Goal: Task Accomplishment & Management: Complete application form

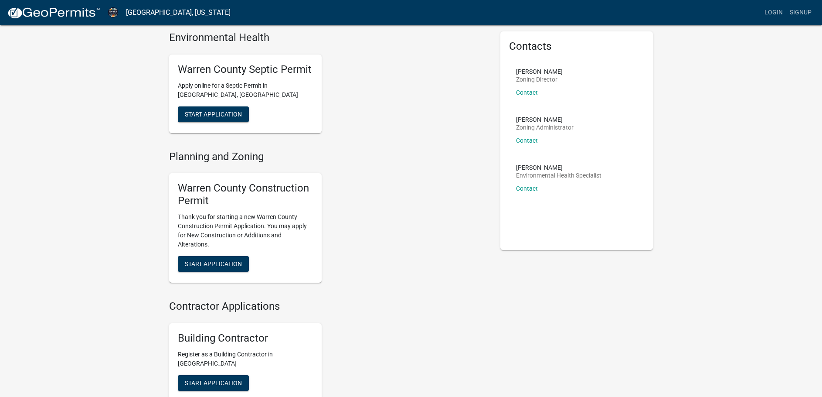
scroll to position [24, 0]
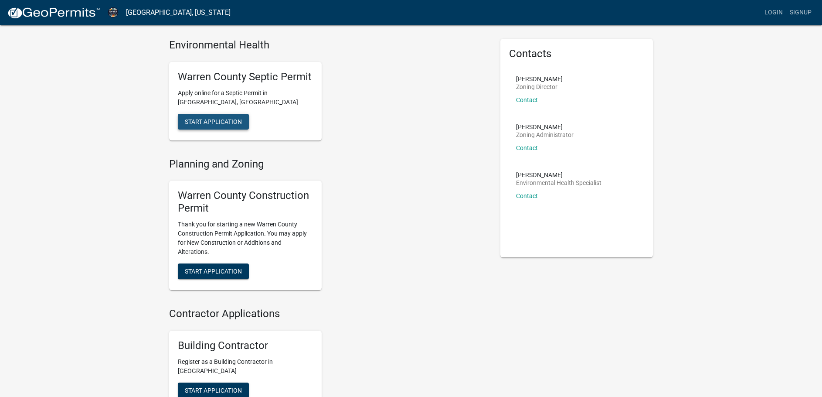
click at [206, 119] on span "Start Application" at bounding box center [213, 121] width 57 height 7
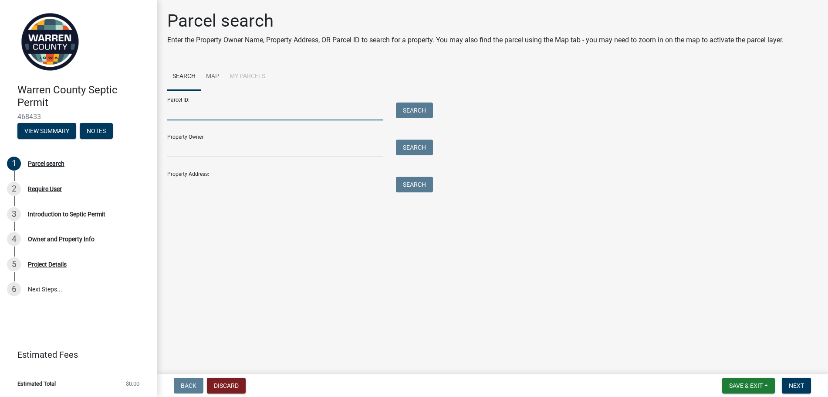
click at [187, 113] on input "Parcel ID:" at bounding box center [275, 111] width 216 height 18
type input "05321000703"
click at [187, 147] on input "Property Owner:" at bounding box center [275, 148] width 216 height 18
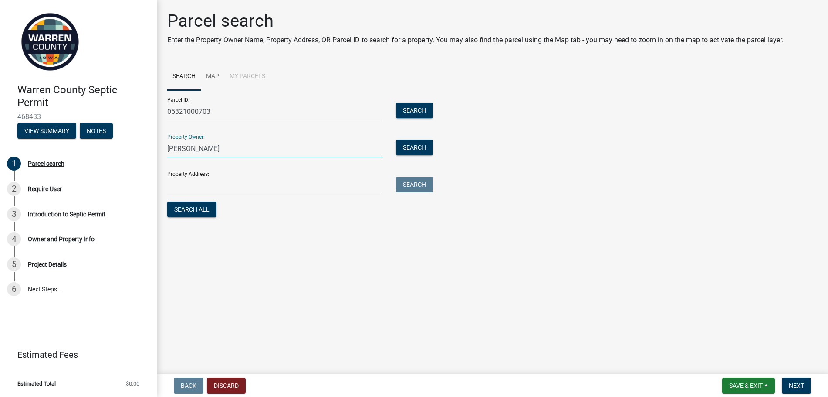
type input "[PERSON_NAME]"
click at [204, 180] on input "Property Address:" at bounding box center [275, 185] width 216 height 18
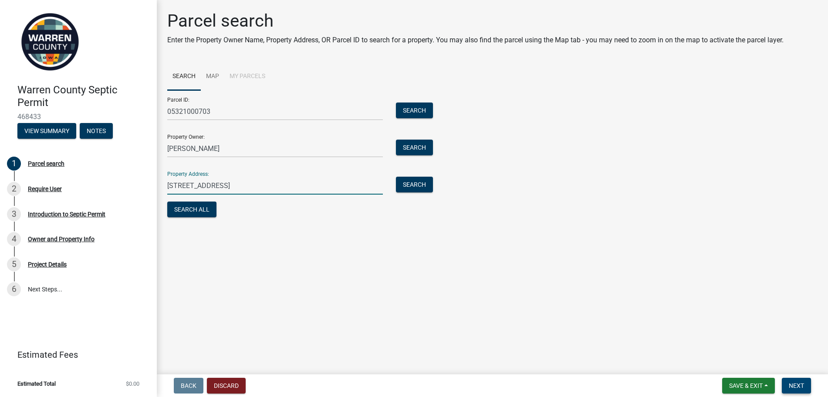
type input "8013 Dema Dr"
click at [803, 389] on span "Next" at bounding box center [796, 385] width 15 height 7
click at [789, 382] on button "Next" at bounding box center [796, 385] width 29 height 16
click at [795, 383] on span "Next" at bounding box center [796, 385] width 15 height 7
drag, startPoint x: 238, startPoint y: 210, endPoint x: 324, endPoint y: 210, distance: 86.7
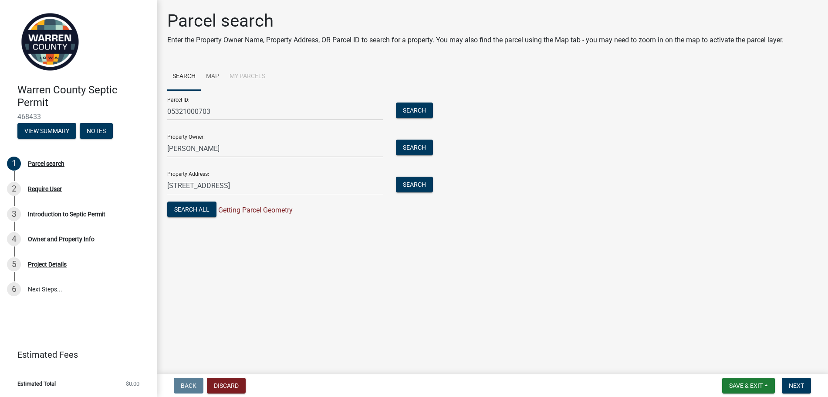
click at [324, 210] on div "Search All Getting Parcel Geometry" at bounding box center [297, 210] width 261 height 18
click at [193, 210] on button "Search All" at bounding box center [191, 209] width 49 height 16
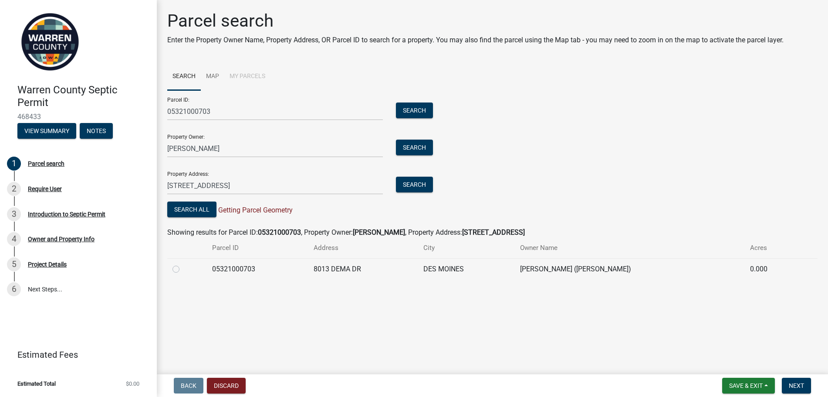
click at [183, 264] on label at bounding box center [183, 264] width 0 height 0
click at [183, 268] on input "radio" at bounding box center [186, 267] width 6 height 6
radio input "true"
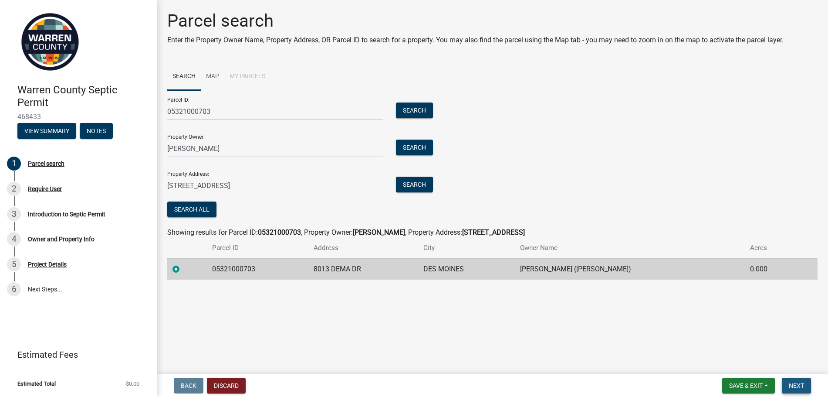
click at [803, 383] on span "Next" at bounding box center [796, 385] width 15 height 7
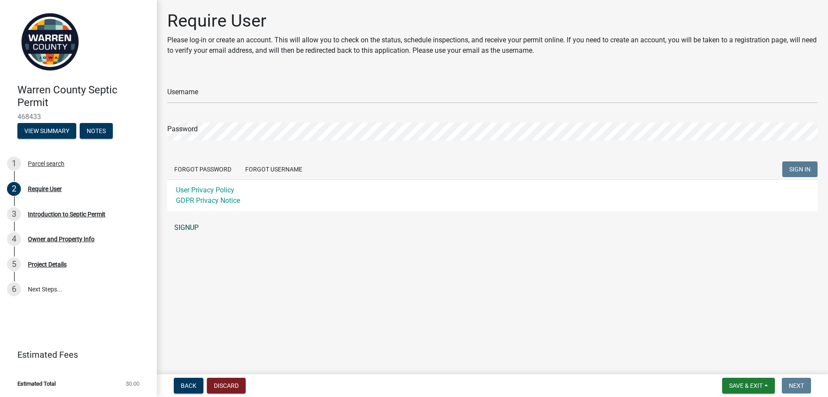
click at [188, 223] on link "SIGNUP" at bounding box center [492, 227] width 651 height 17
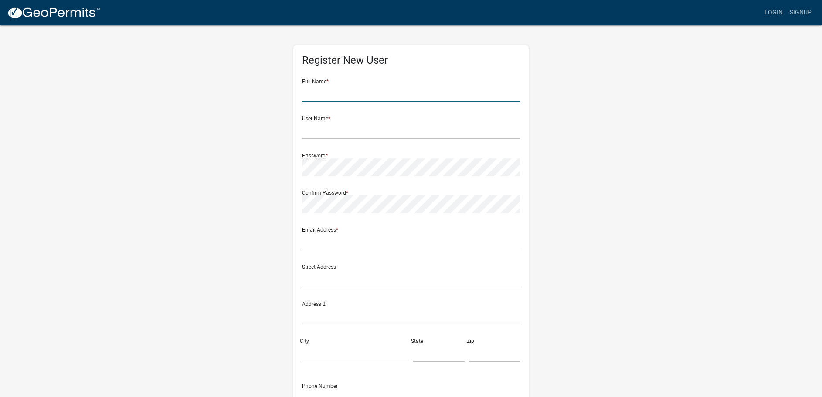
click at [356, 94] on input "text" at bounding box center [411, 93] width 218 height 18
type input "[PERSON_NAME]"
type input "atrout8872"
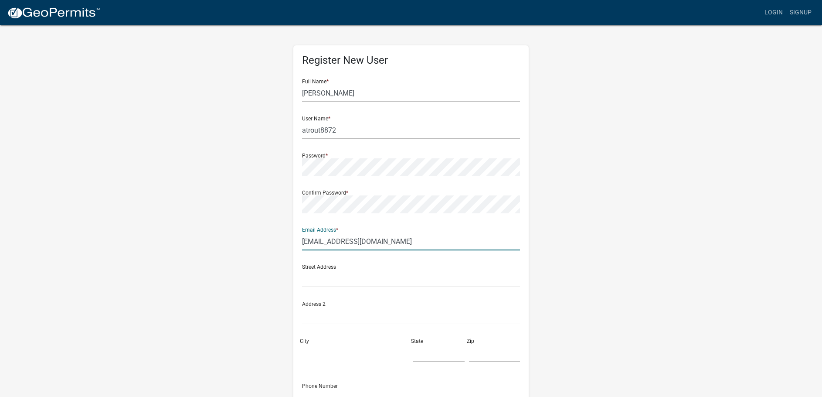
type input "[EMAIL_ADDRESS][DOMAIN_NAME]"
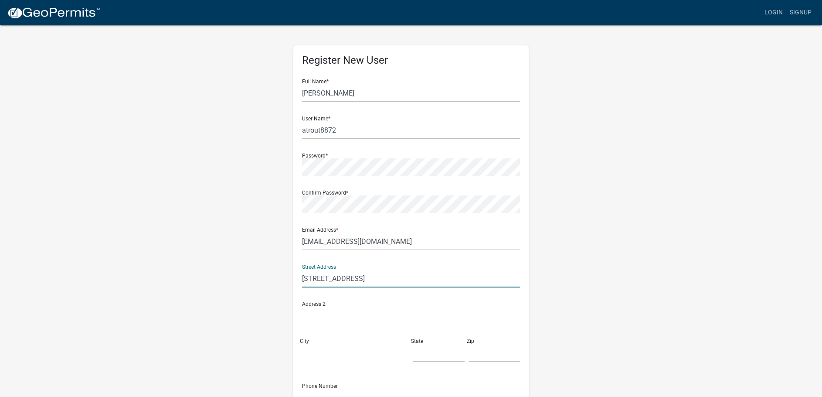
type input "8013 Dema Drive"
type input "Des Moines"
type input "IA"
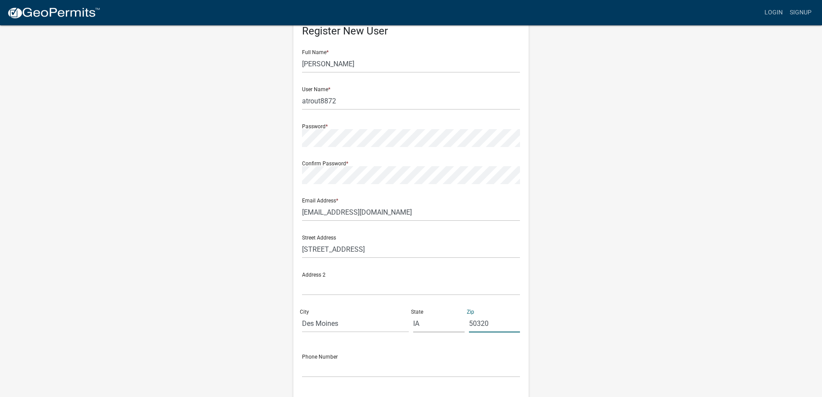
scroll to position [44, 0]
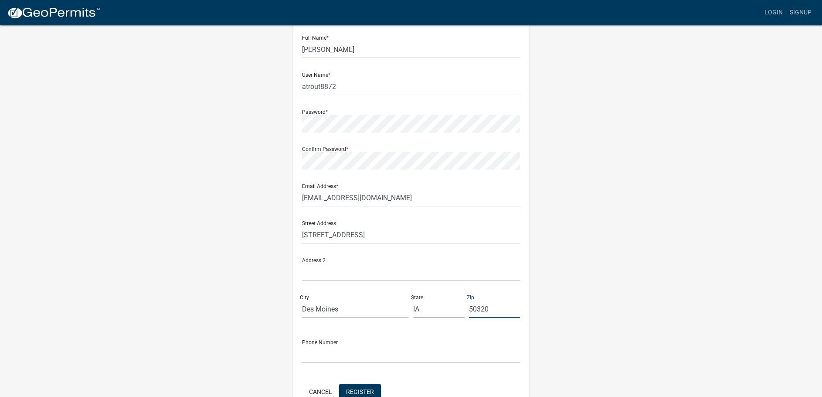
type input "50320"
click at [348, 351] on input "text" at bounding box center [411, 354] width 218 height 18
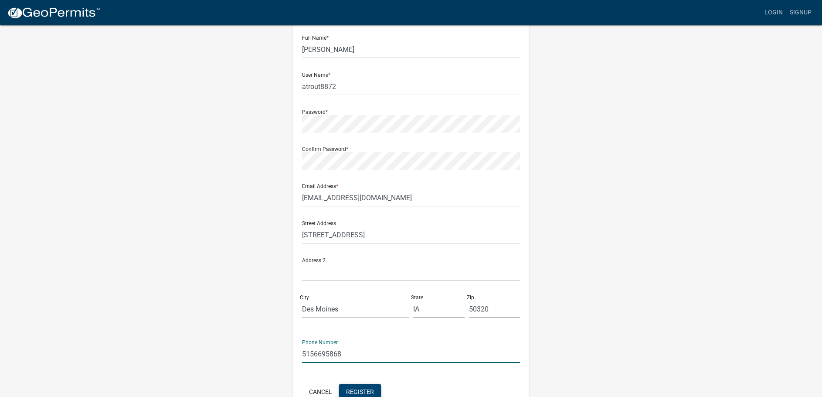
type input "5156695868"
click at [361, 388] on span "Register" at bounding box center [360, 390] width 28 height 7
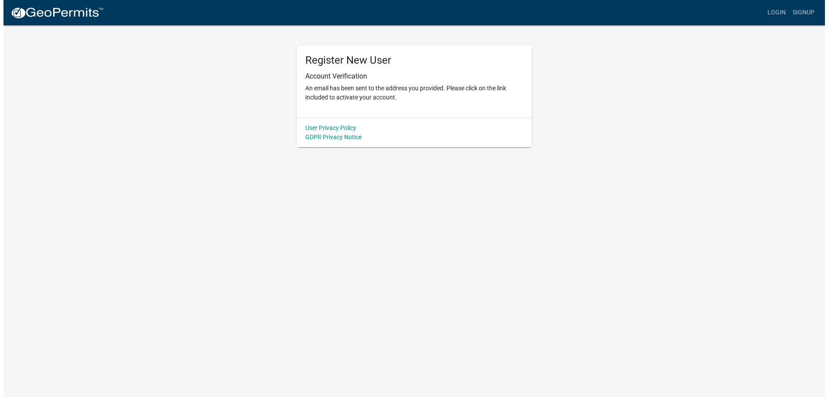
scroll to position [0, 0]
click at [328, 97] on p "An email has been sent to the address you provided. Please click on the link in…" at bounding box center [414, 93] width 218 height 18
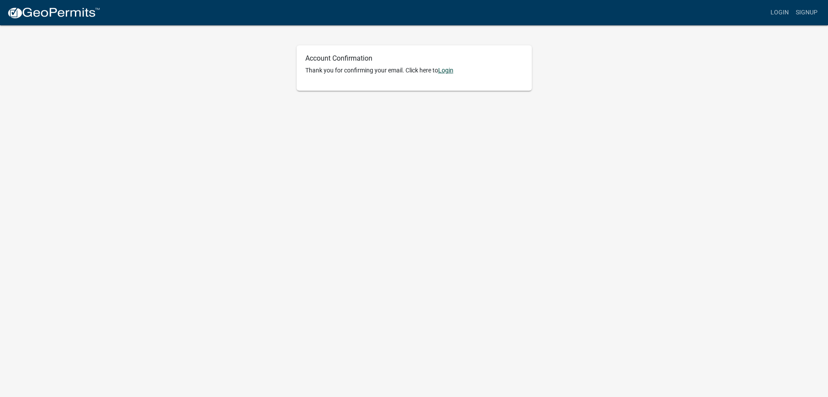
click at [448, 72] on link "Login" at bounding box center [445, 70] width 15 height 7
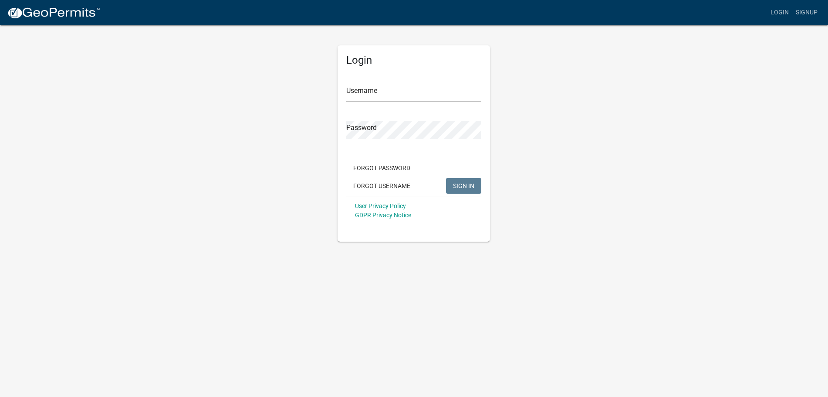
click at [399, 103] on form "Username Password Forgot Password Forgot Username SIGN IN User Privacy Policy G…" at bounding box center [413, 148] width 135 height 153
click at [399, 94] on input "Username" at bounding box center [413, 93] width 135 height 18
type input "atrout8872"
click at [459, 180] on button "SIGN IN" at bounding box center [463, 186] width 35 height 16
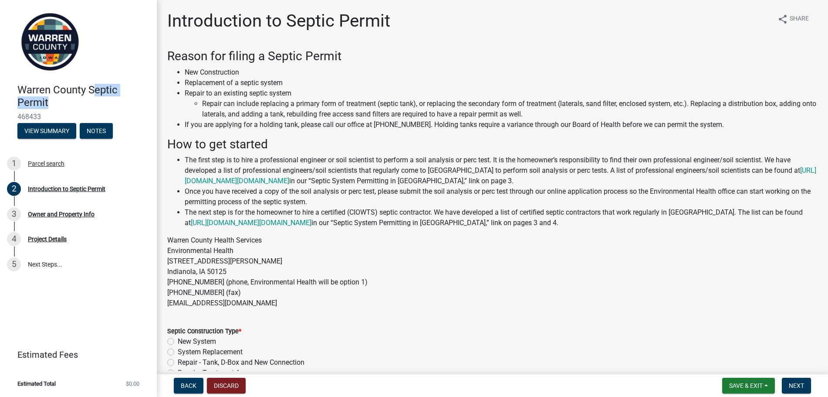
drag, startPoint x: 97, startPoint y: 90, endPoint x: 116, endPoint y: 100, distance: 21.3
click at [116, 100] on h4 "Warren County Septic Permit" at bounding box center [83, 96] width 132 height 25
click at [110, 84] on h4 "Warren County Septic Permit" at bounding box center [83, 96] width 132 height 25
click at [229, 384] on button "Discard" at bounding box center [226, 385] width 39 height 16
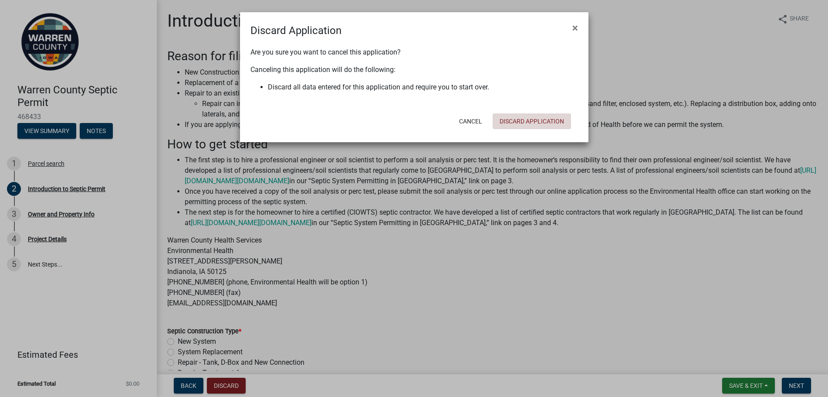
click at [517, 115] on button "Discard Application" at bounding box center [532, 121] width 78 height 16
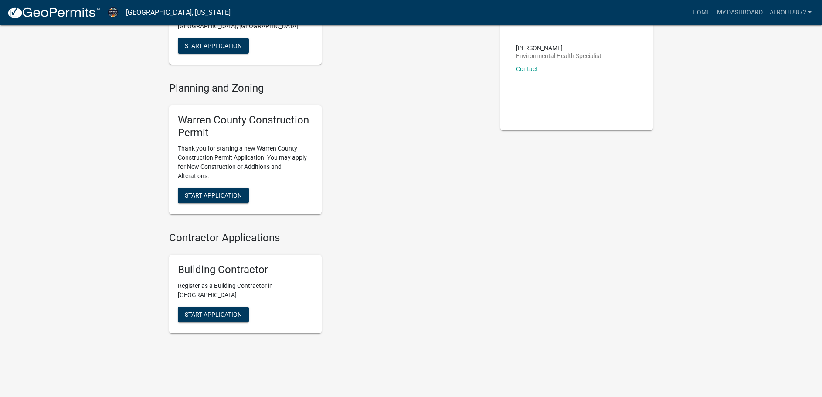
scroll to position [162, 0]
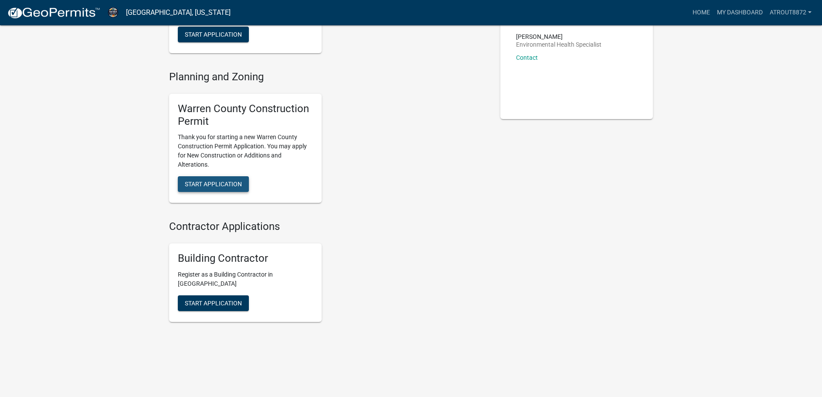
click at [239, 179] on button "Start Application" at bounding box center [213, 184] width 71 height 16
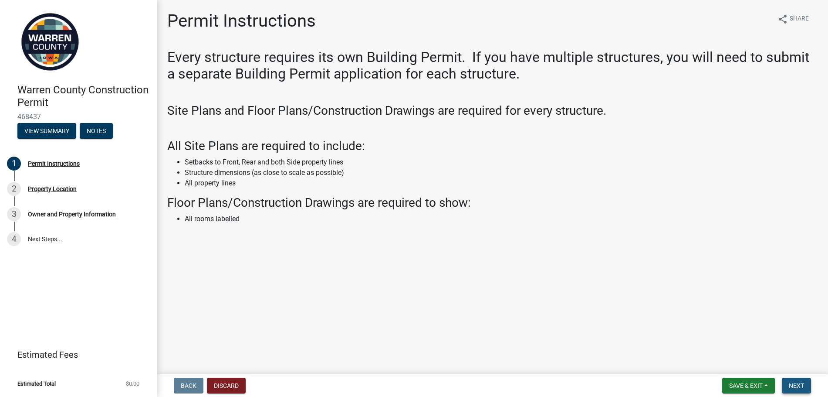
click at [807, 384] on button "Next" at bounding box center [796, 385] width 29 height 16
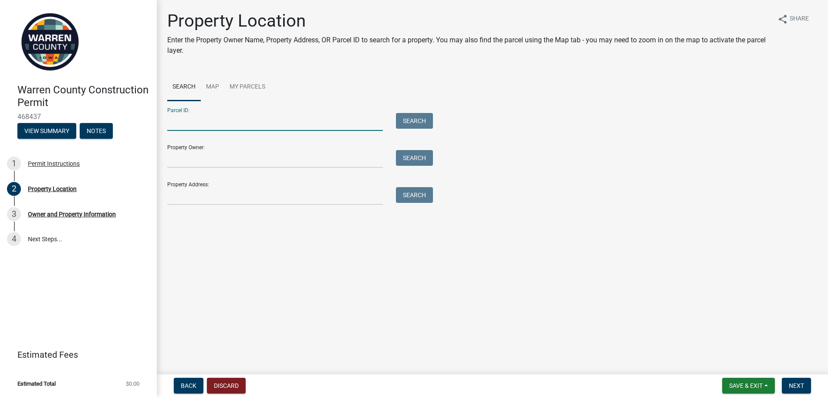
click at [194, 121] on input "Parcel ID:" at bounding box center [275, 122] width 216 height 18
click at [193, 163] on input "Property Owner:" at bounding box center [275, 159] width 216 height 18
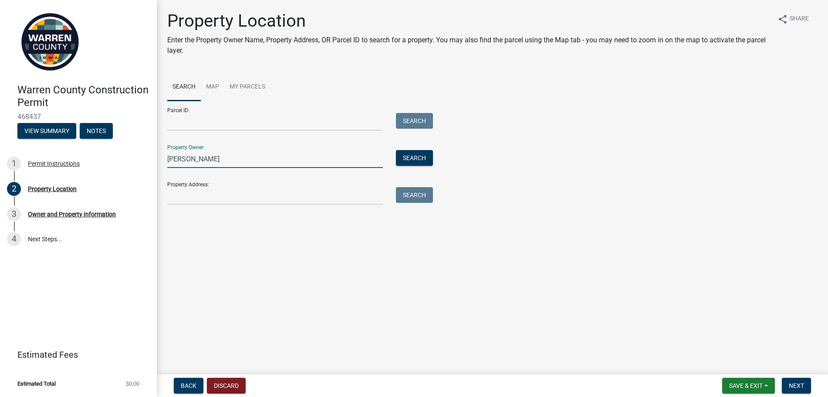
type input "[PERSON_NAME]"
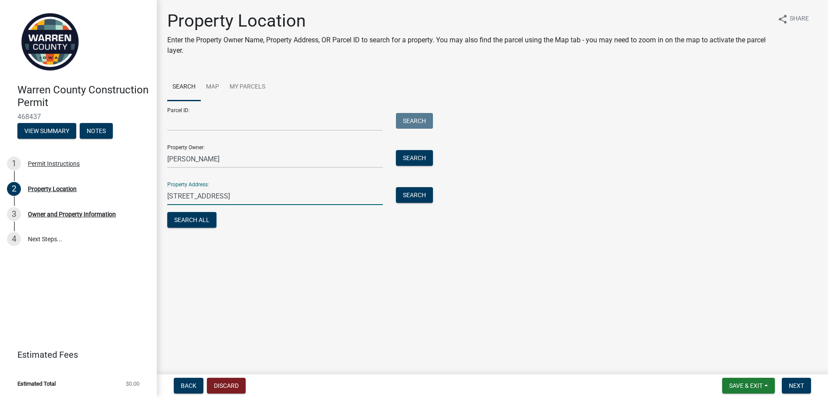
type input "8013 Dema Drive"
click at [191, 234] on div "Property Location Enter the Property Owner Name, Property Address, OR Parcel ID…" at bounding box center [493, 123] width 664 height 227
click at [195, 229] on div "Search All" at bounding box center [297, 221] width 261 height 18
click at [199, 211] on form "Parcel ID: Search Property Owner: Anita Trout Search Property Address: 8013 Dem…" at bounding box center [297, 165] width 261 height 129
click at [198, 217] on button "Search All" at bounding box center [191, 220] width 49 height 16
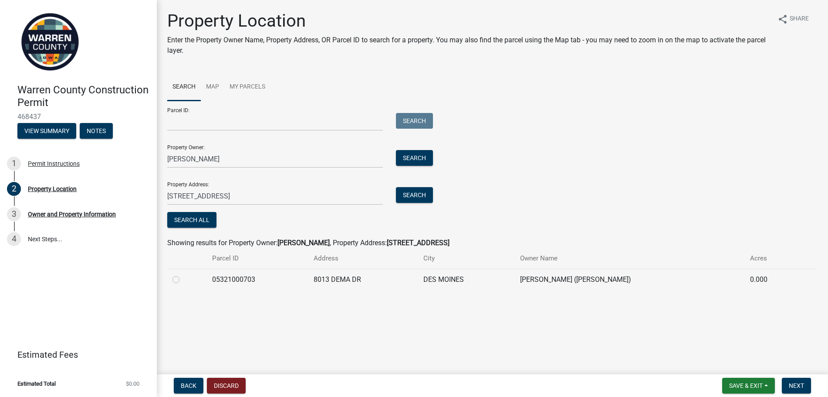
click at [171, 280] on td at bounding box center [187, 278] width 40 height 21
click at [183, 274] on label at bounding box center [183, 274] width 0 height 0
click at [183, 280] on input "radio" at bounding box center [186, 277] width 6 height 6
radio input "true"
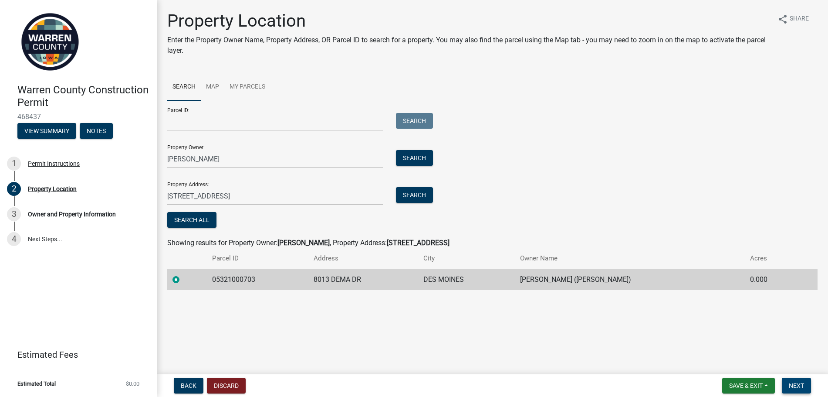
click at [796, 382] on span "Next" at bounding box center [796, 385] width 15 height 7
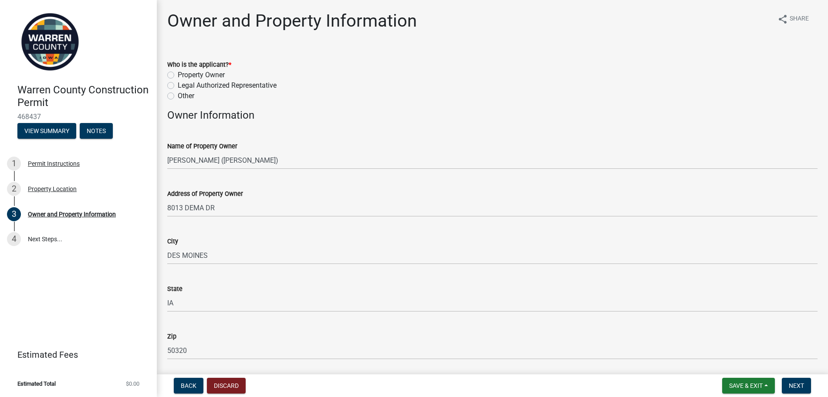
click at [194, 78] on label "Property Owner" at bounding box center [201, 75] width 47 height 10
click at [183, 75] on input "Property Owner" at bounding box center [181, 73] width 6 height 6
radio input "true"
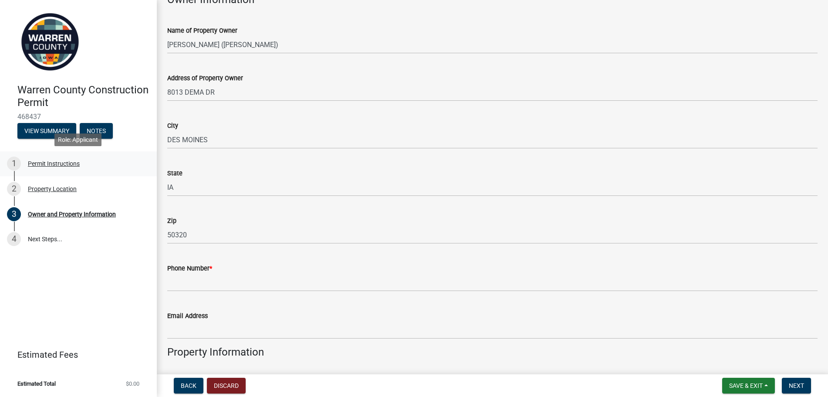
scroll to position [131, 0]
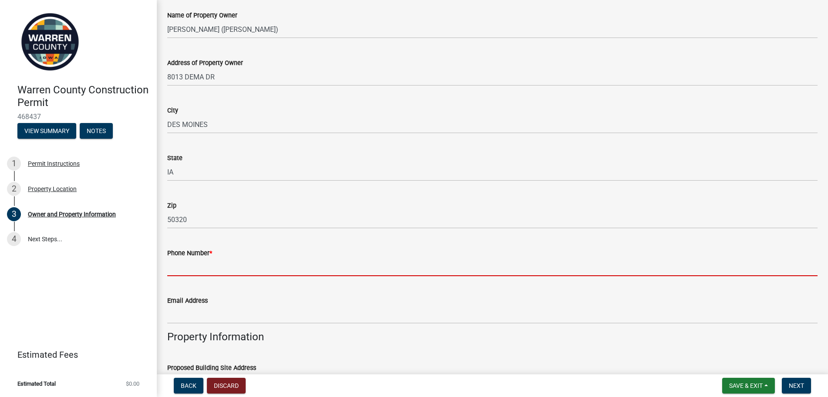
click at [299, 258] on input "Phone Number *" at bounding box center [492, 267] width 651 height 18
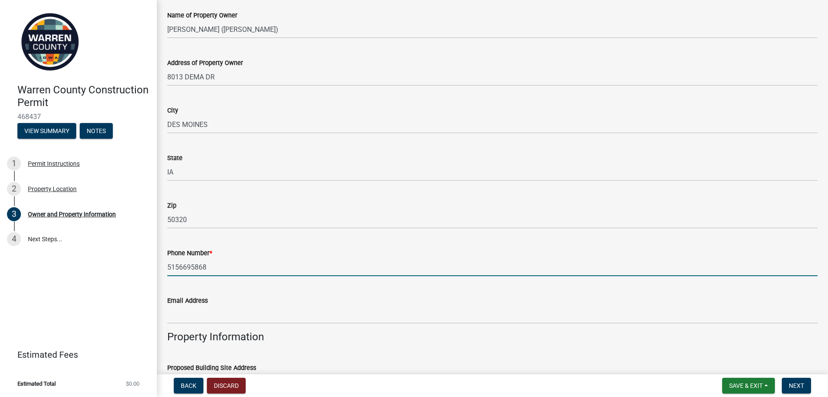
type input "5156695868"
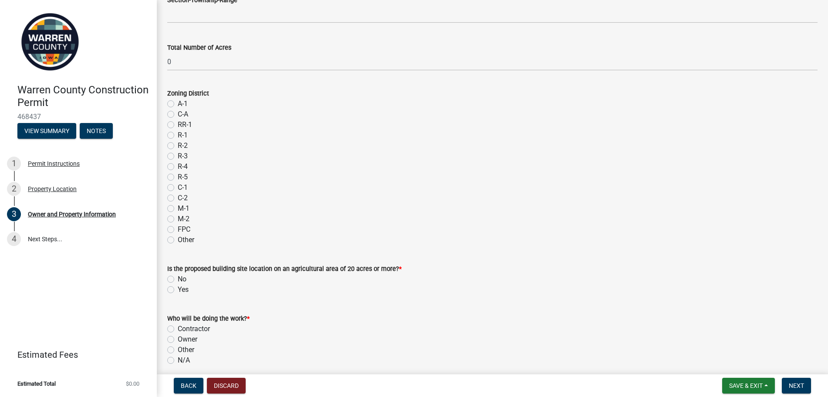
scroll to position [697, 0]
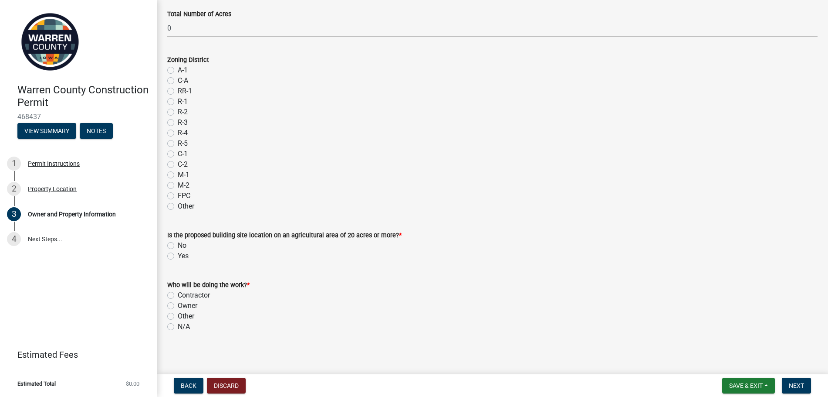
type input "[EMAIL_ADDRESS][DOMAIN_NAME]"
click at [187, 298] on label "Contractor" at bounding box center [194, 295] width 32 height 10
click at [183, 295] on input "Contractor" at bounding box center [181, 293] width 6 height 6
radio input "true"
click at [178, 244] on label "No" at bounding box center [182, 245] width 9 height 10
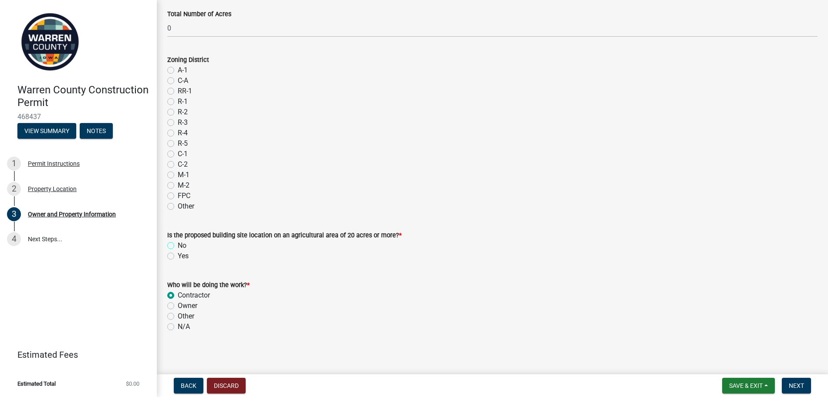
click at [178, 244] on input "No" at bounding box center [181, 243] width 6 height 6
radio input "true"
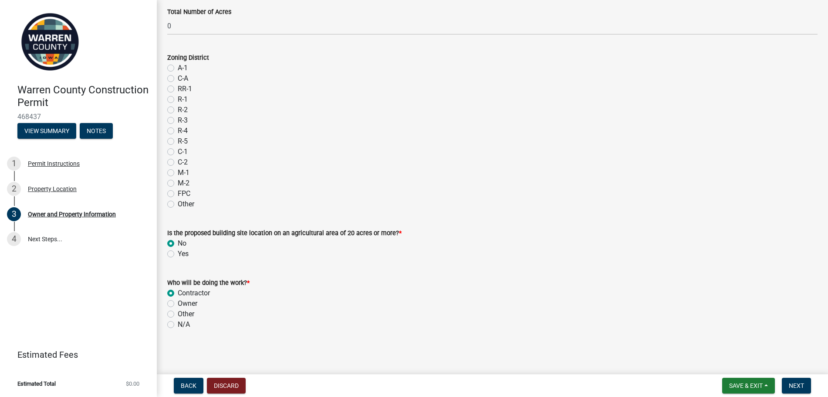
scroll to position [700, 0]
click at [793, 383] on span "Next" at bounding box center [796, 385] width 15 height 7
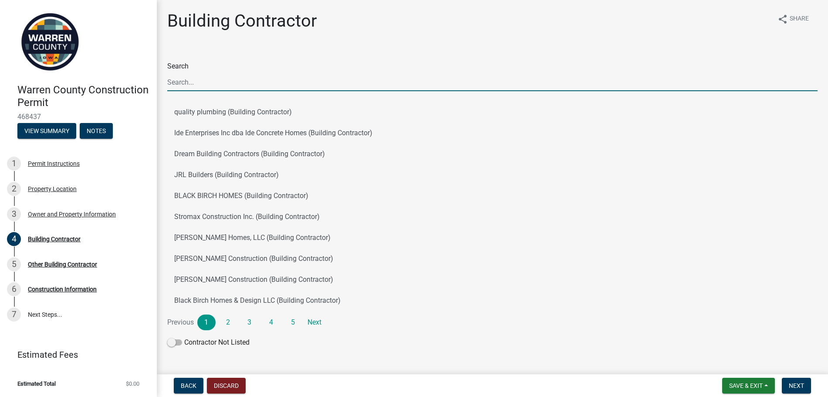
click at [182, 81] on input "Search" at bounding box center [492, 82] width 651 height 18
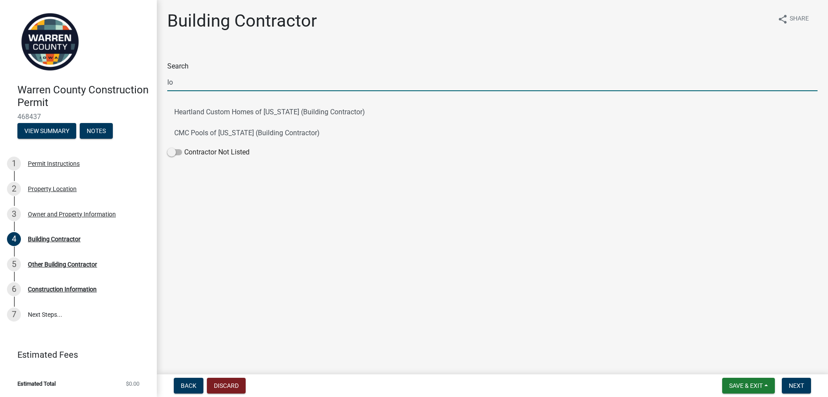
type input "I"
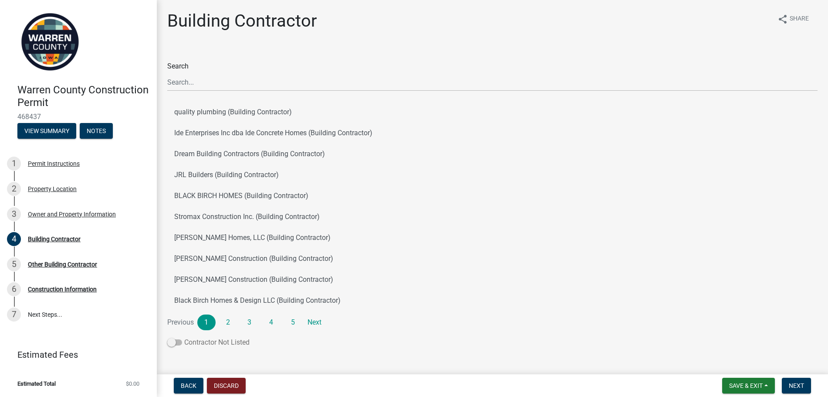
click at [217, 340] on label "Contractor Not Listed" at bounding box center [208, 342] width 82 height 10
click at [184, 337] on input "Contractor Not Listed" at bounding box center [184, 337] width 0 height 0
click at [798, 384] on span "Next" at bounding box center [796, 385] width 15 height 7
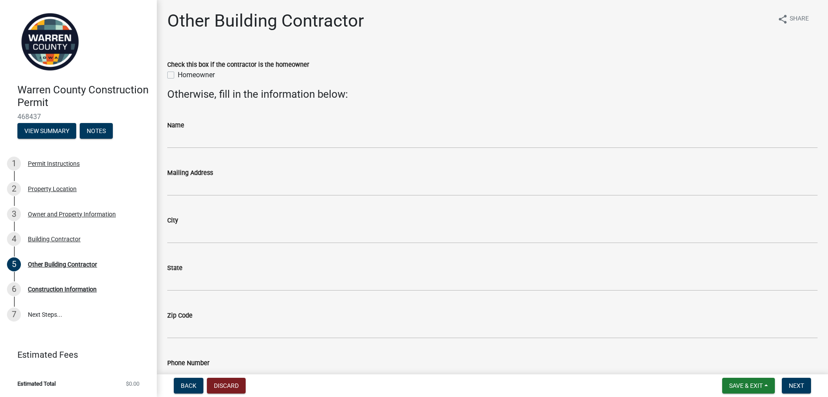
click at [183, 71] on label "Homeowner" at bounding box center [196, 75] width 37 height 10
click at [183, 71] on input "Homeowner" at bounding box center [181, 73] width 6 height 6
click at [197, 76] on label "Homeowner" at bounding box center [196, 75] width 37 height 10
click at [183, 75] on input "Homeowner" at bounding box center [181, 73] width 6 height 6
checkbox input "false"
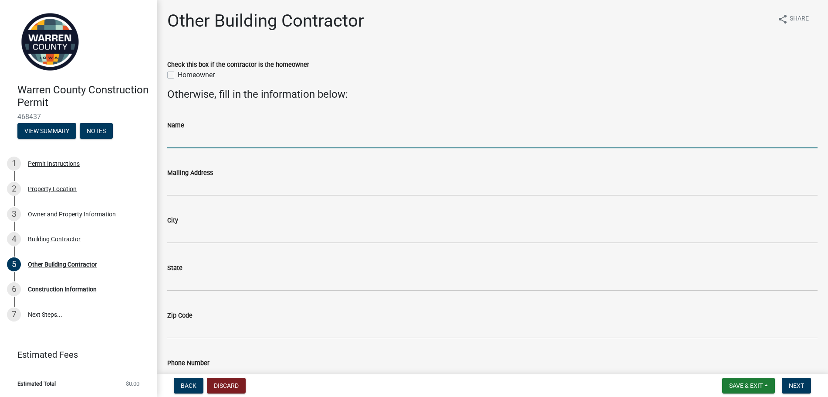
click at [222, 146] on input "Name" at bounding box center [492, 139] width 651 height 18
type input "[US_STATE] Total Concrete LLC"
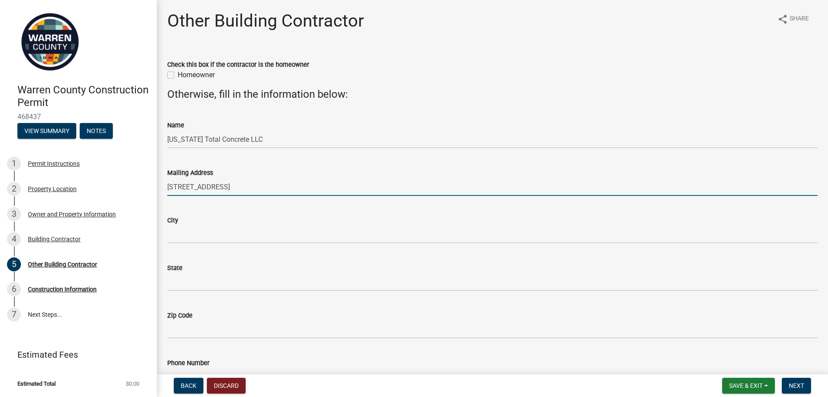
type input "[STREET_ADDRESS]"
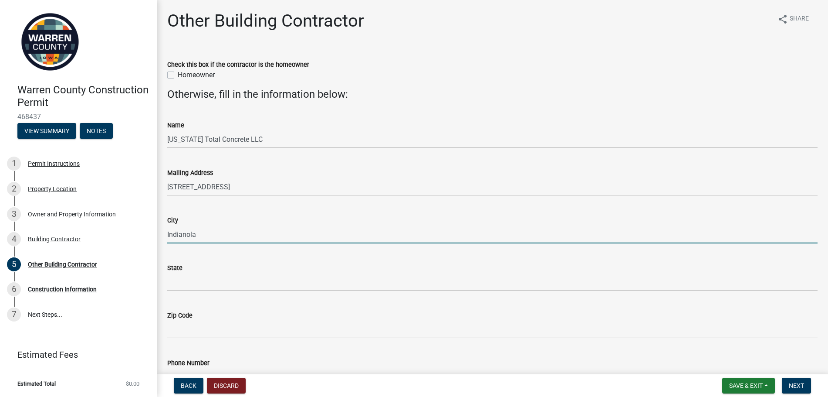
type input "Indianola"
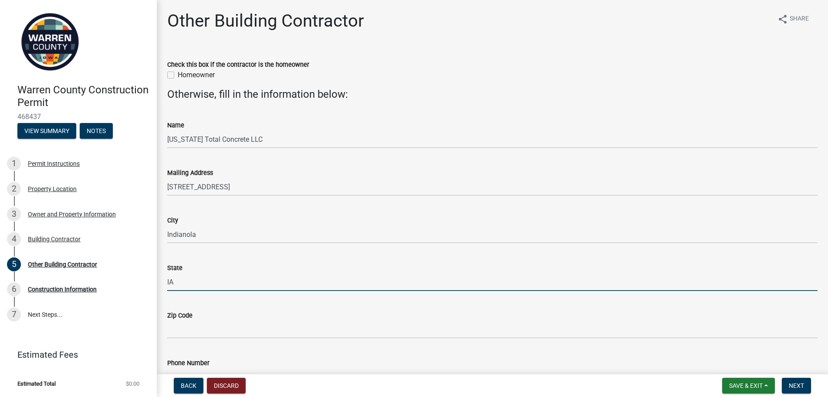
type input "IA"
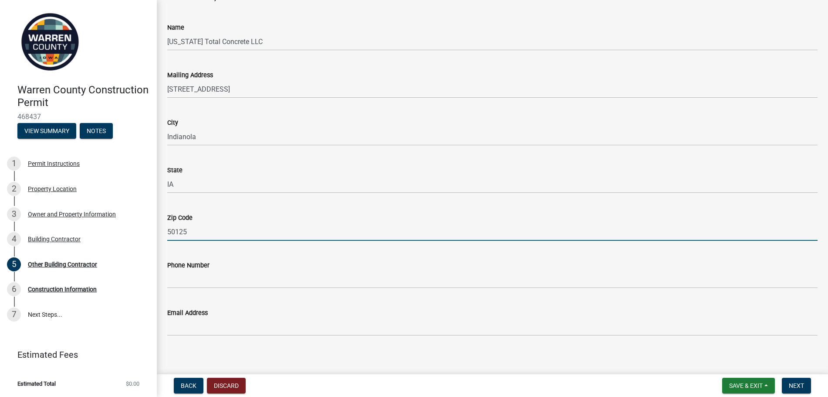
scroll to position [104, 0]
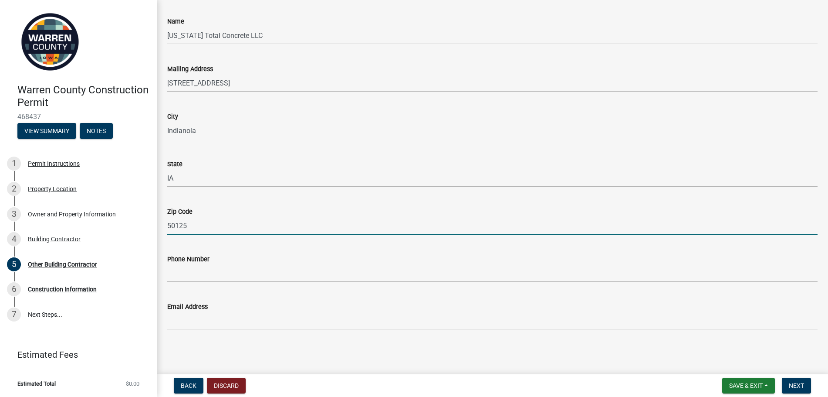
type input "50125"
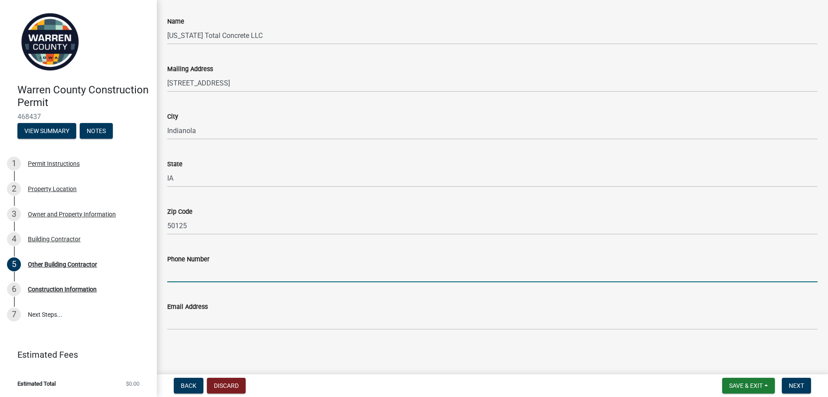
click at [213, 268] on input "Phone Number" at bounding box center [492, 273] width 651 height 18
type input "5156572183"
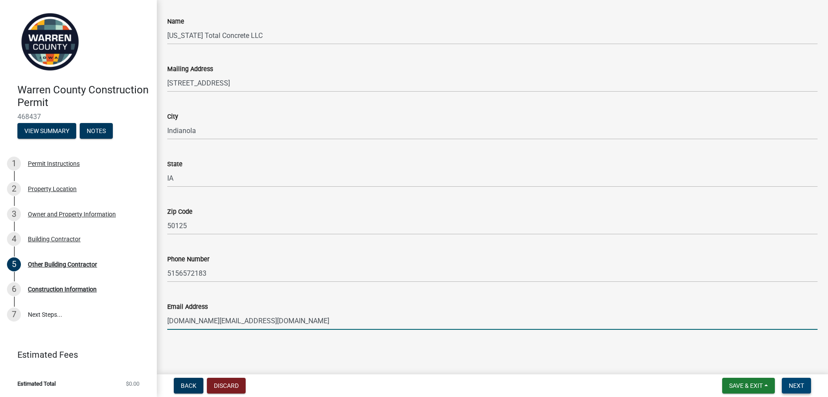
type input "[DOMAIN_NAME][EMAIL_ADDRESS][DOMAIN_NAME]"
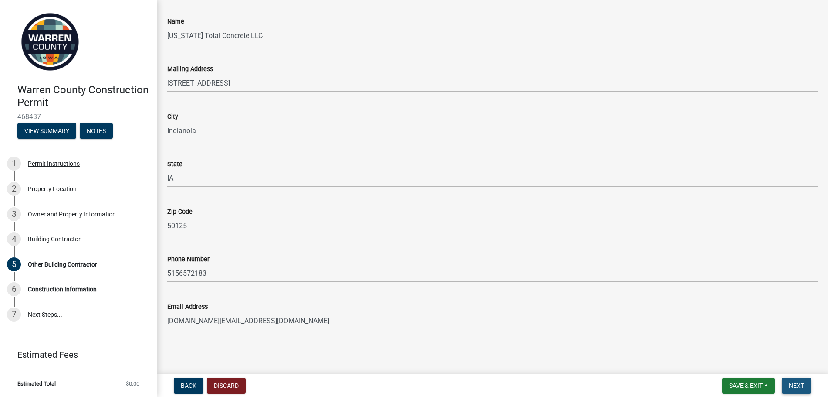
click at [793, 386] on span "Next" at bounding box center [796, 385] width 15 height 7
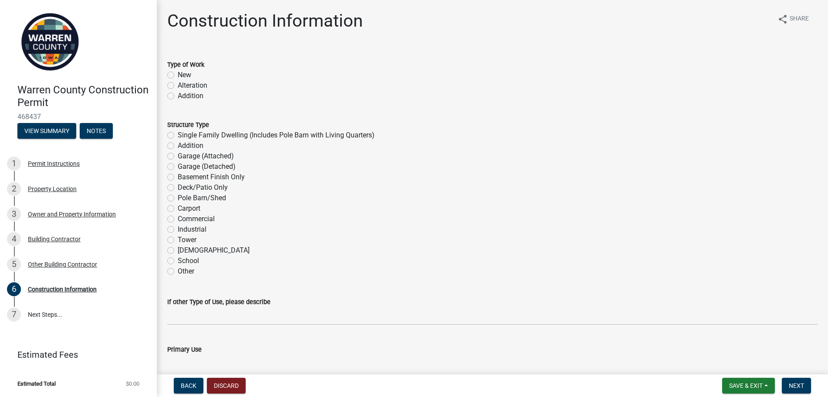
click at [189, 78] on label "New" at bounding box center [185, 75] width 14 height 10
click at [183, 75] on input "New" at bounding box center [181, 73] width 6 height 6
radio input "true"
click at [183, 278] on wm-data-entity-input "Structure Type Single Family Dwelling (Includes Pole Barn with Living Quarters)…" at bounding box center [492, 196] width 651 height 175
click at [183, 269] on label "Other" at bounding box center [186, 271] width 17 height 10
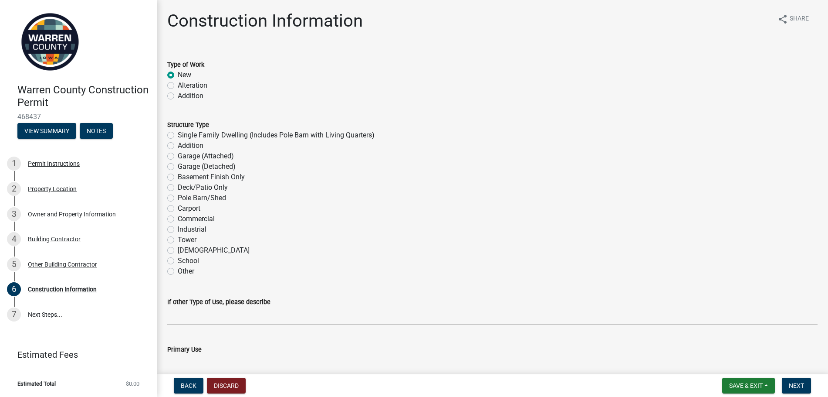
click at [183, 269] on input "Other" at bounding box center [181, 269] width 6 height 6
radio input "true"
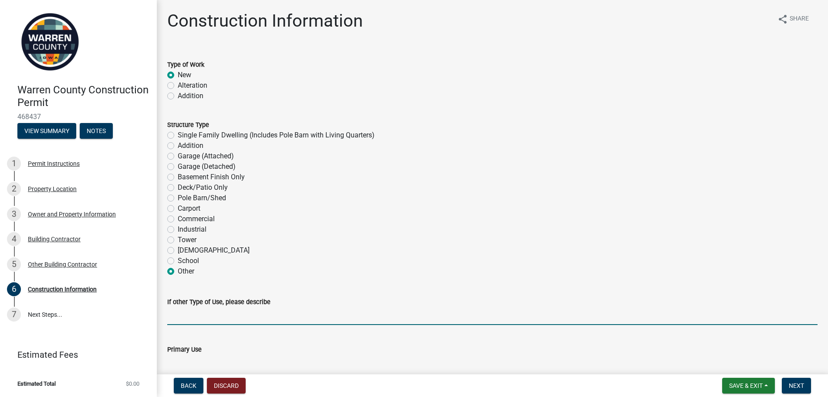
click at [232, 316] on input "If other Type of Use, please describe" at bounding box center [492, 316] width 651 height 18
type input "C"
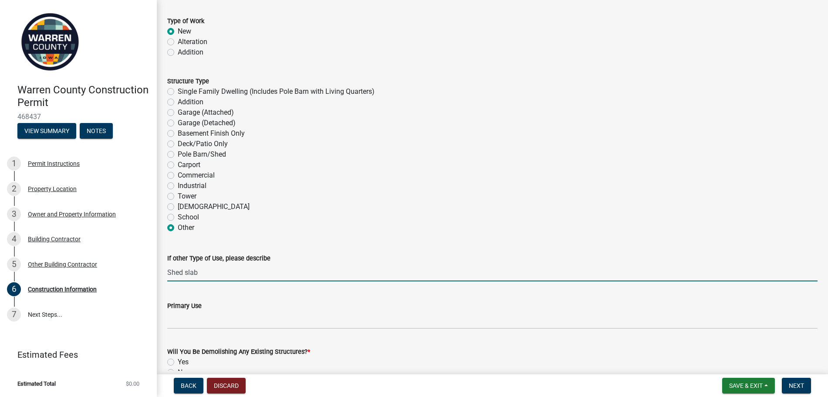
scroll to position [87, 0]
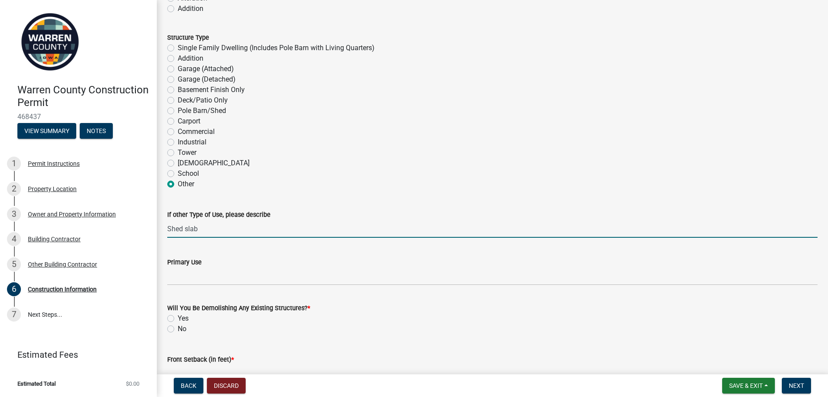
type input "Shed slab"
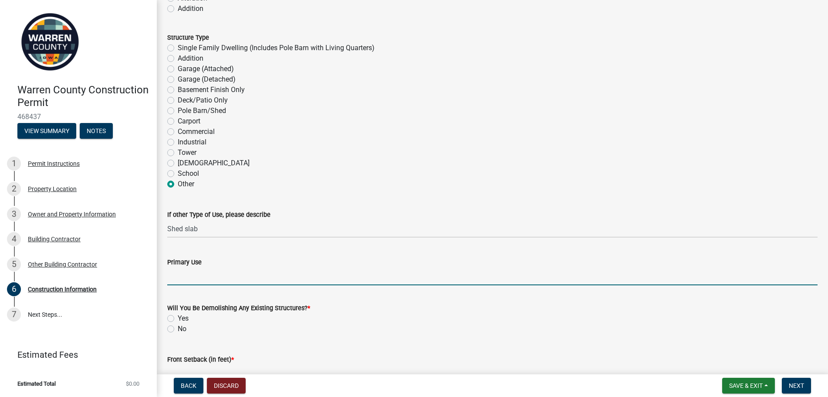
click at [224, 280] on input "Primary Use" at bounding box center [492, 276] width 651 height 18
type input "storage"
click at [176, 330] on div "No" at bounding box center [492, 328] width 651 height 10
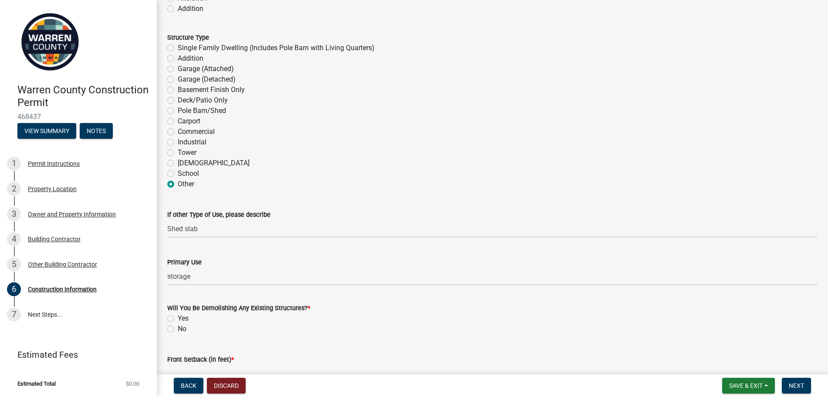
click at [178, 330] on label "No" at bounding box center [182, 328] width 9 height 10
click at [178, 329] on input "No" at bounding box center [181, 326] width 6 height 6
radio input "true"
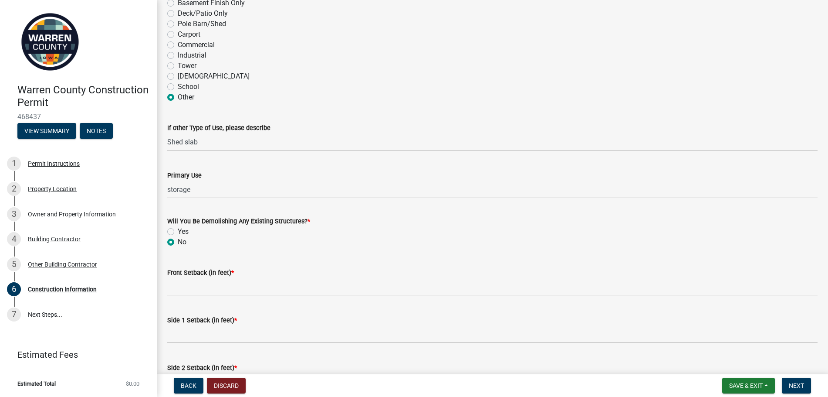
scroll to position [174, 0]
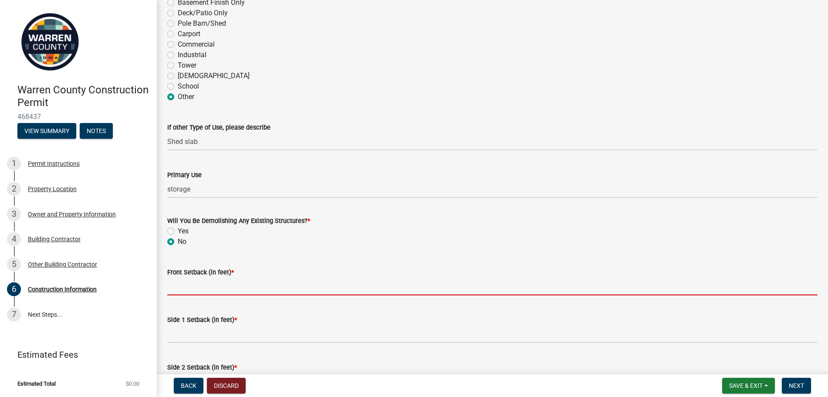
click at [212, 281] on input "Front Setback (in feet) *" at bounding box center [492, 286] width 651 height 18
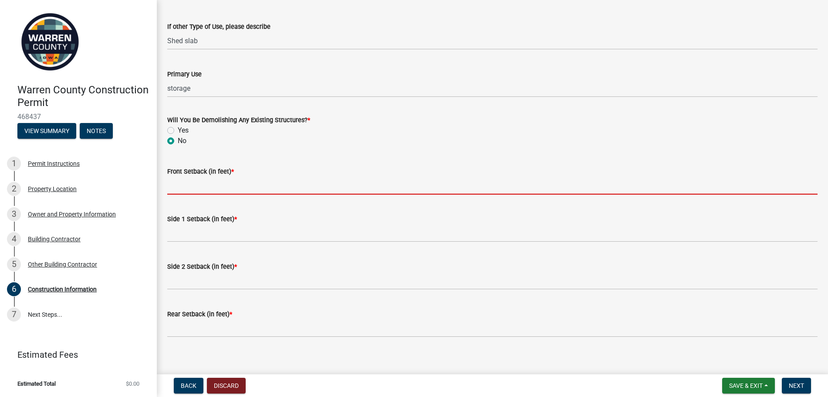
scroll to position [282, 0]
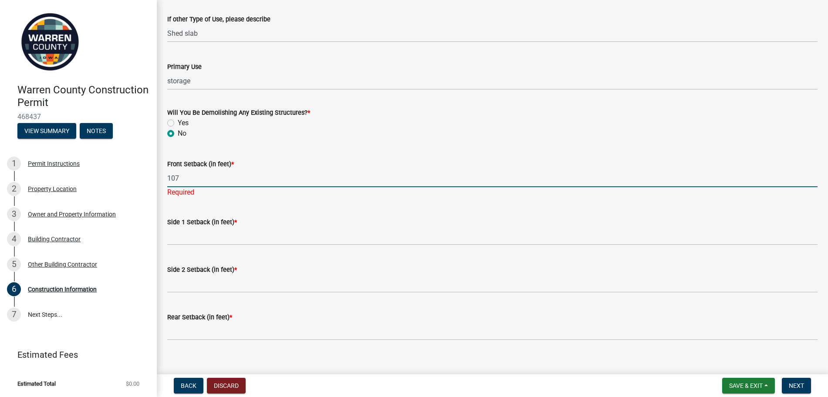
type input "107"
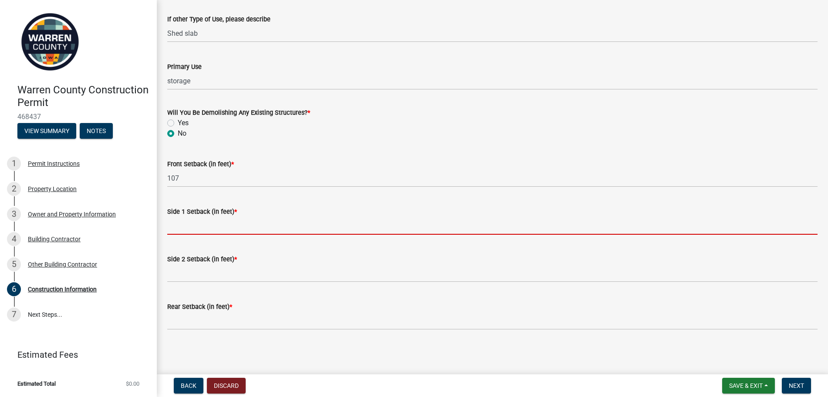
click at [193, 234] on input "Side 1 Setback (in feet) *" at bounding box center [492, 226] width 651 height 18
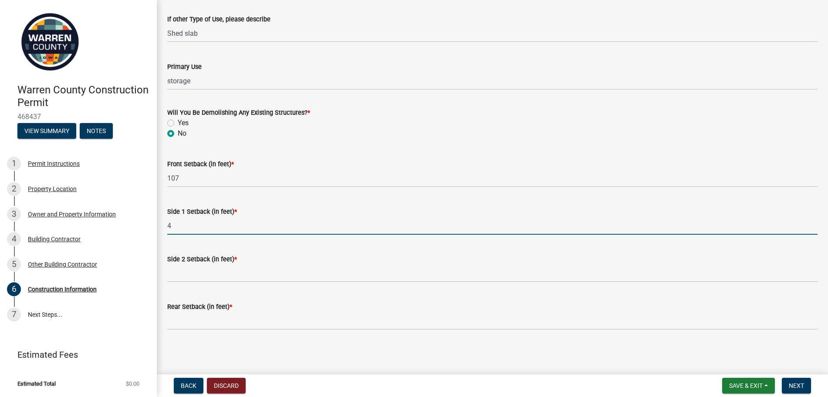
type input "4"
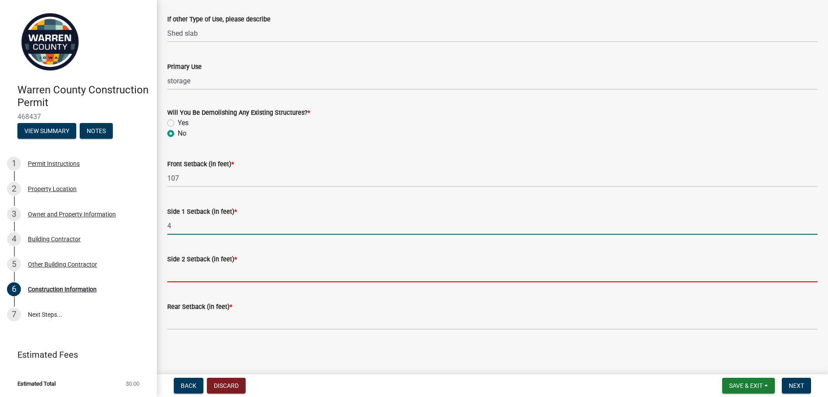
click at [190, 270] on input "Side 2 Setback (in feet) *" at bounding box center [492, 273] width 651 height 18
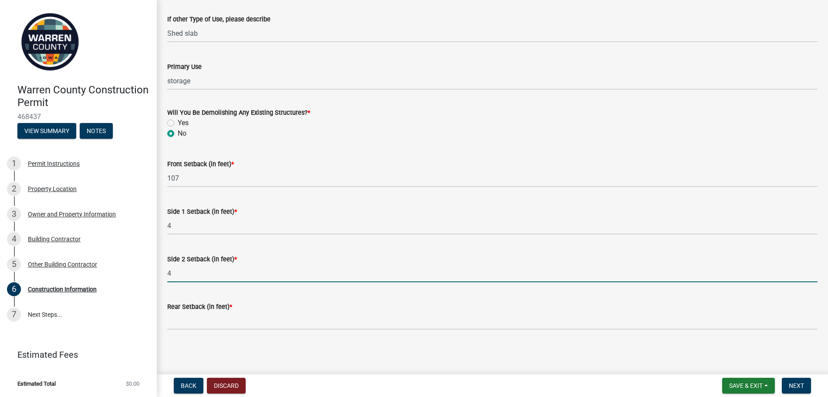
click at [170, 273] on input "4" at bounding box center [492, 273] width 651 height 18
click at [169, 272] on input "4" at bounding box center [492, 273] width 651 height 18
type input "64"
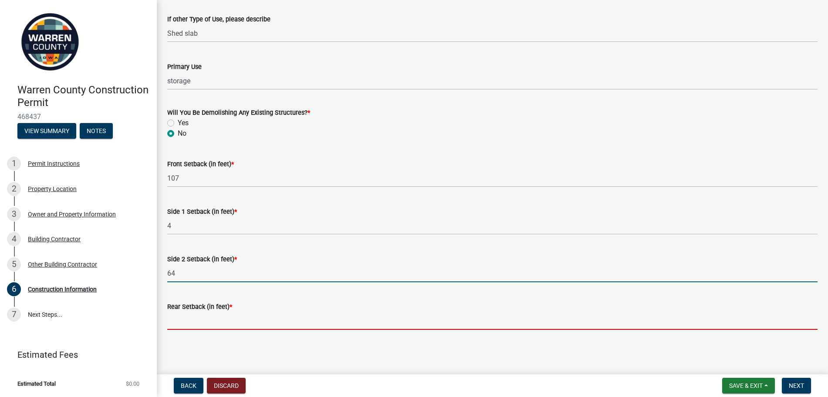
click at [184, 320] on input "Rear Setback (in feet) *" at bounding box center [492, 321] width 651 height 18
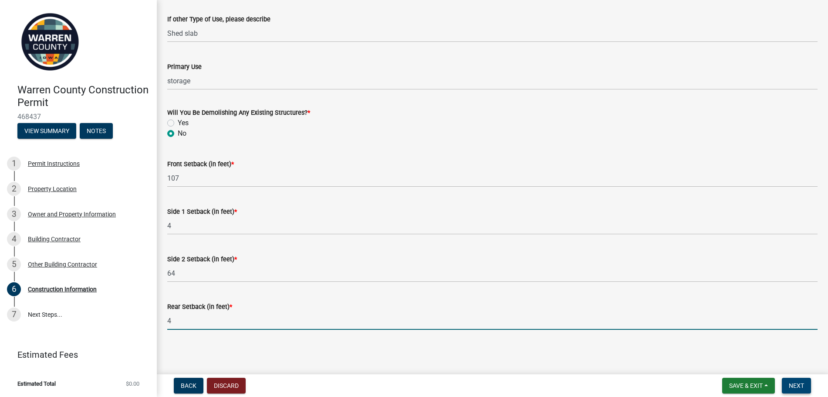
type input "4"
click at [799, 385] on span "Next" at bounding box center [796, 385] width 15 height 7
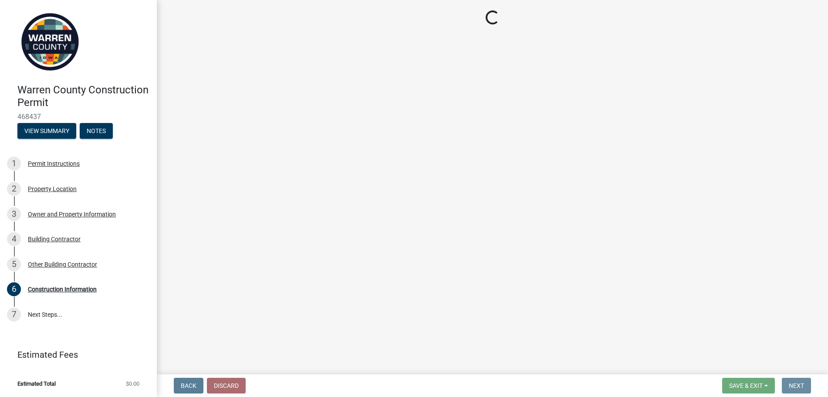
scroll to position [0, 0]
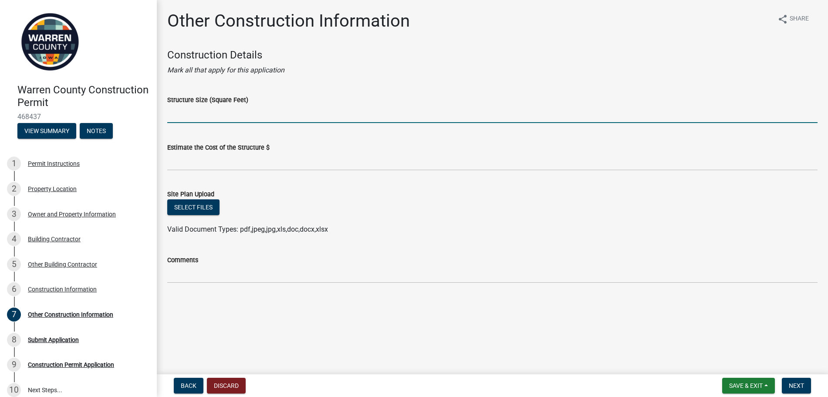
click at [200, 116] on input "Structure Size (Square Feet)" at bounding box center [492, 114] width 651 height 18
type input "190"
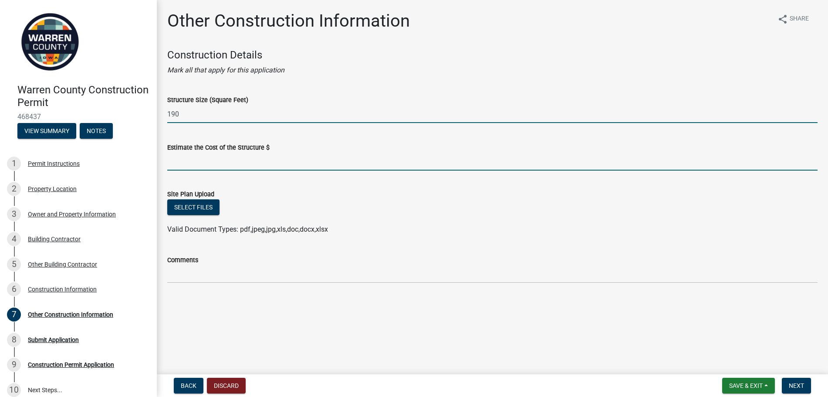
click at [249, 162] on input "text" at bounding box center [492, 162] width 651 height 18
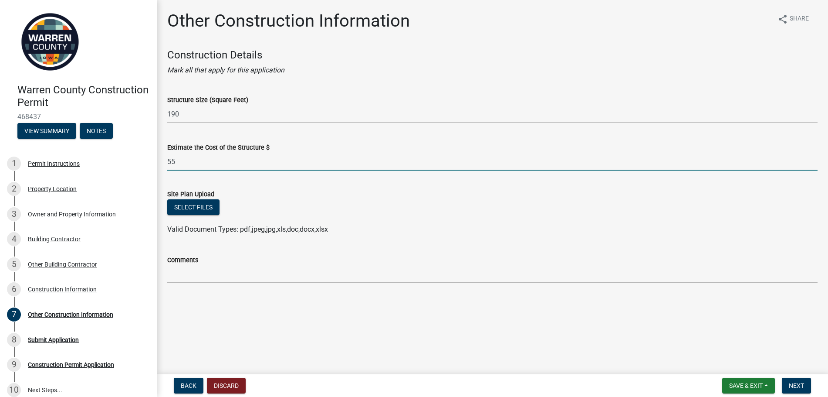
type input "5"
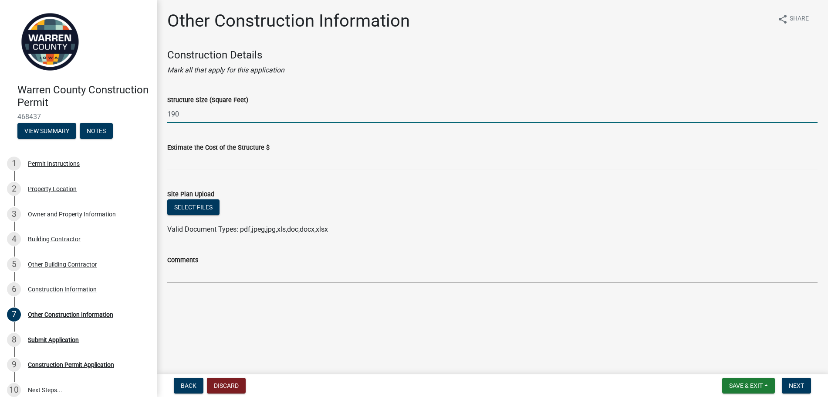
drag, startPoint x: 193, startPoint y: 118, endPoint x: 166, endPoint y: 124, distance: 28.6
click at [166, 124] on div "Other Construction Information share Share Construction Details Mark all that a…" at bounding box center [493, 153] width 664 height 287
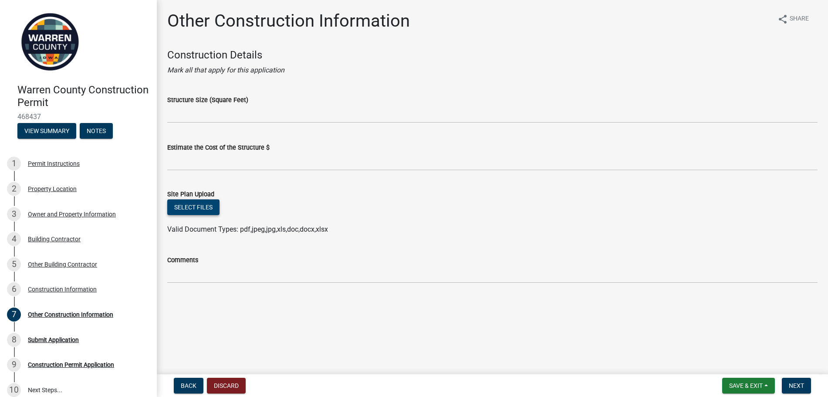
click at [364, 308] on main "Other Construction Information share Share Construction Details Mark all that a…" at bounding box center [493, 185] width 672 height 370
click at [204, 206] on button "Select files" at bounding box center [193, 207] width 52 height 16
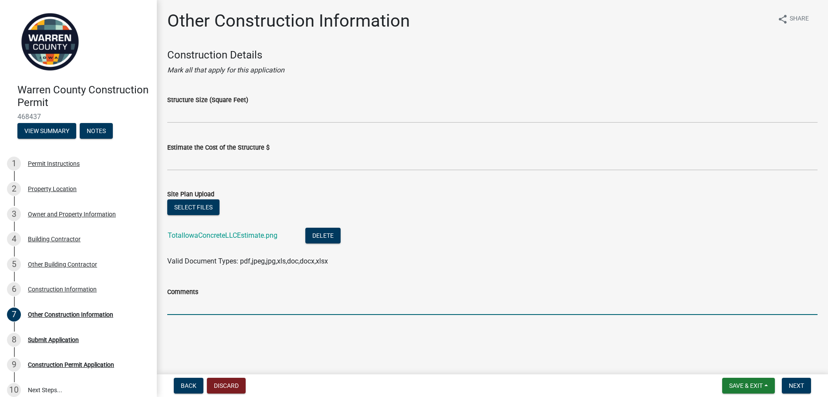
click at [203, 308] on input "Comments" at bounding box center [492, 306] width 651 height 18
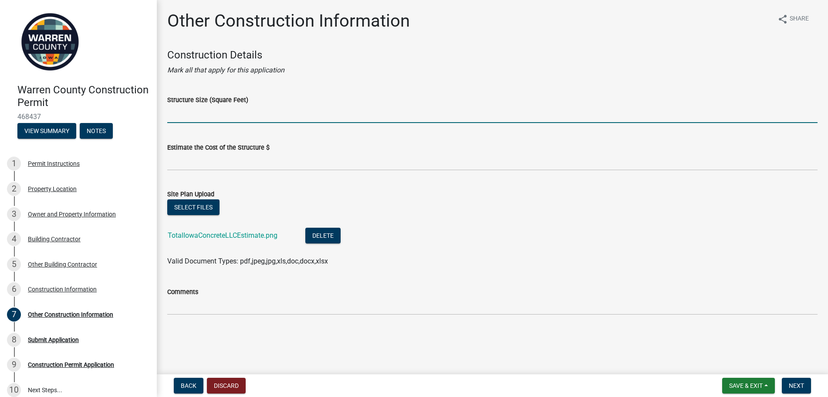
click at [213, 118] on input "Structure Size (Square Feet)" at bounding box center [492, 114] width 651 height 18
type input "190"
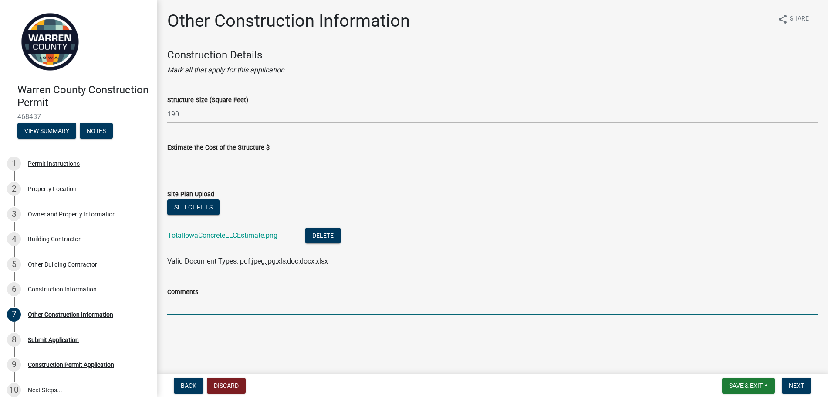
click at [204, 307] on input "Comments" at bounding box center [492, 306] width 651 height 18
type input "This permit is for a concrete slab to be installed by Total [US_STATE] Concrete…"
click at [808, 384] on button "Next" at bounding box center [796, 385] width 29 height 16
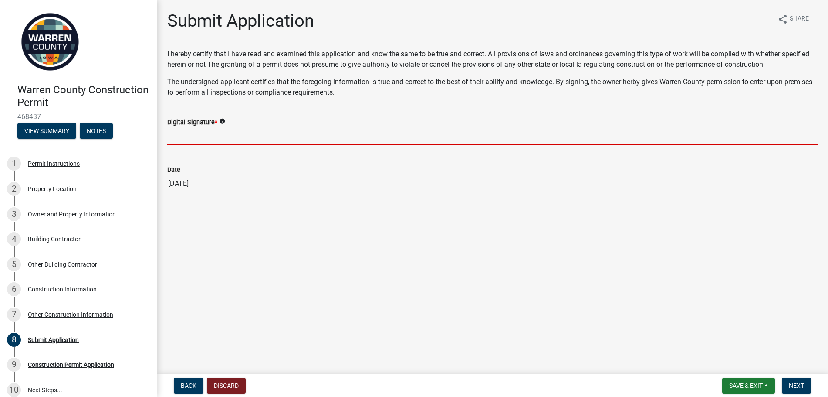
click at [191, 140] on input "Digital Signature *" at bounding box center [492, 136] width 651 height 18
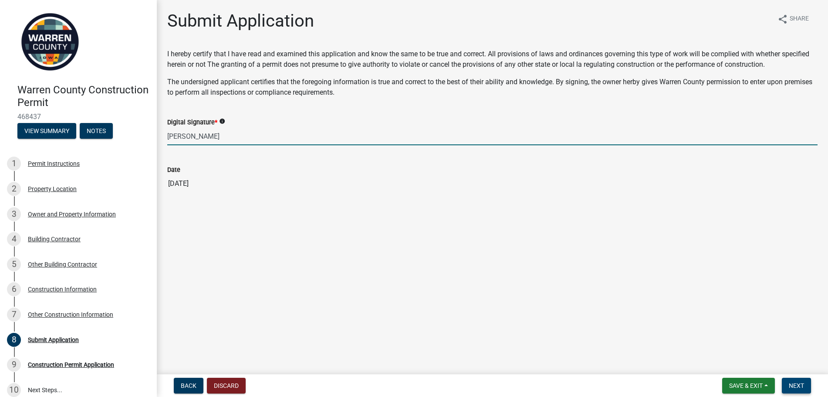
type input "[PERSON_NAME]"
click at [797, 384] on span "Next" at bounding box center [796, 385] width 15 height 7
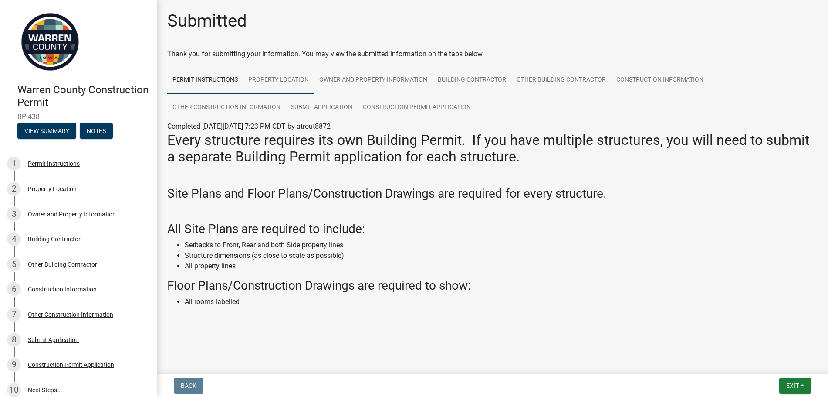
click at [272, 84] on link "Property Location" at bounding box center [278, 80] width 71 height 28
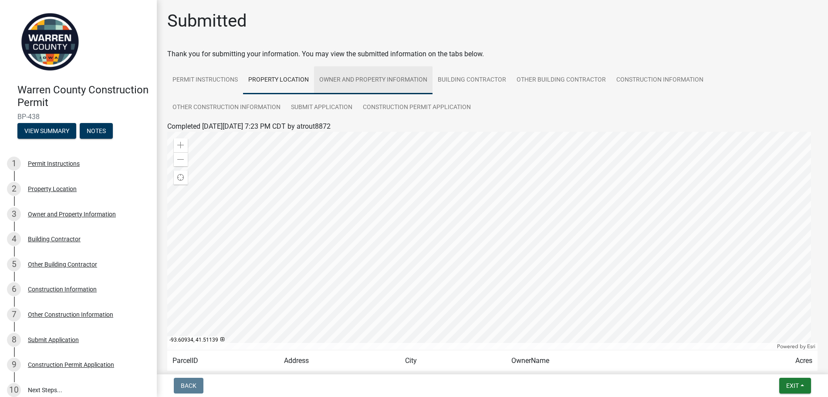
click at [354, 82] on link "Owner and Property Information" at bounding box center [373, 80] width 119 height 28
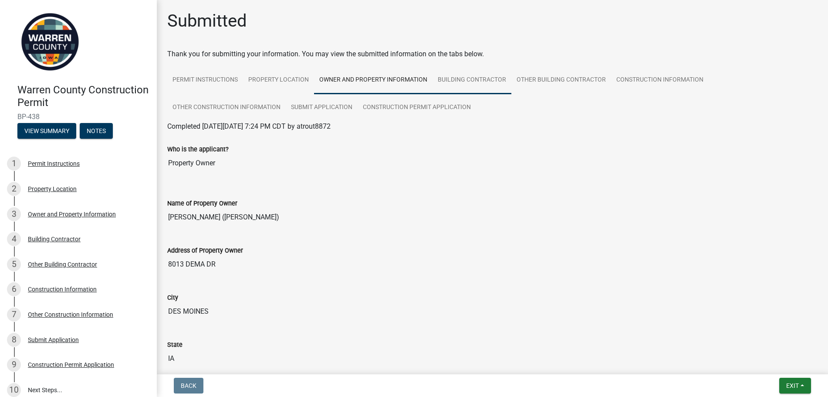
click at [475, 79] on link "Building Contractor" at bounding box center [472, 80] width 79 height 28
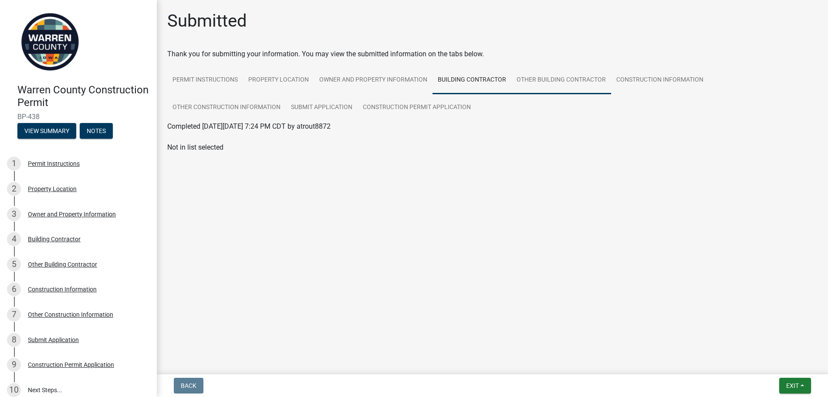
click at [538, 79] on link "Other Building Contractor" at bounding box center [562, 80] width 100 height 28
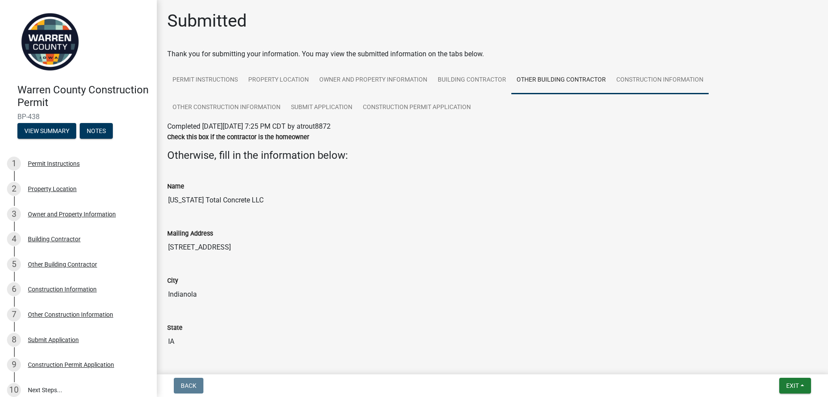
click at [626, 79] on link "Construction Information" at bounding box center [660, 80] width 98 height 28
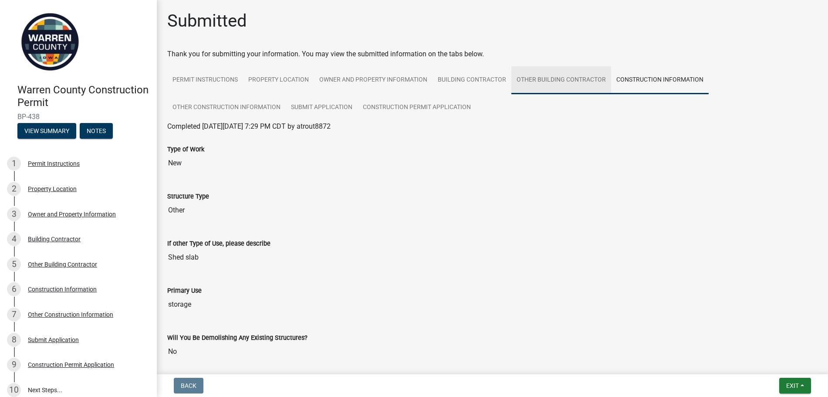
click at [514, 78] on link "Other Building Contractor" at bounding box center [562, 80] width 100 height 28
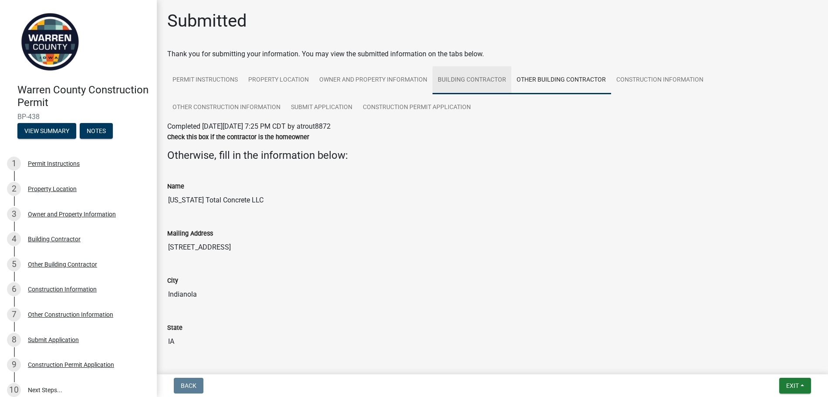
click at [482, 73] on link "Building Contractor" at bounding box center [472, 80] width 79 height 28
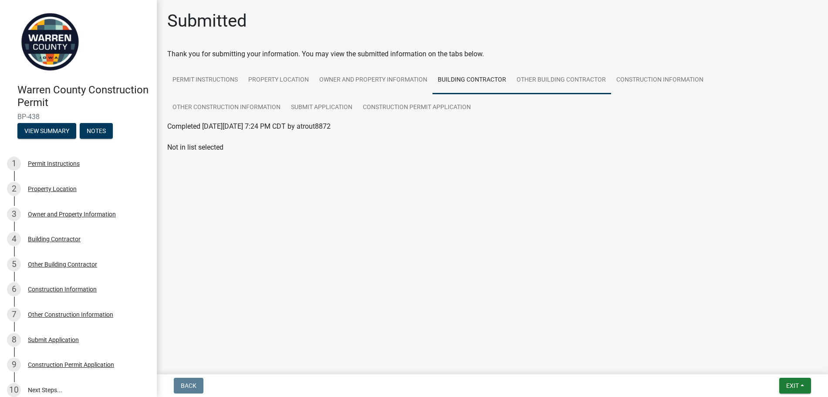
click at [565, 85] on link "Other Building Contractor" at bounding box center [562, 80] width 100 height 28
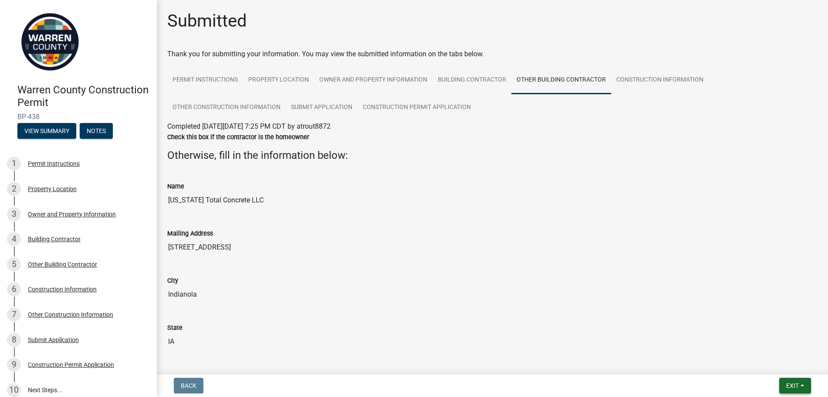
click at [796, 392] on button "Exit" at bounding box center [796, 385] width 32 height 16
click at [762, 338] on button "Save" at bounding box center [777, 341] width 70 height 21
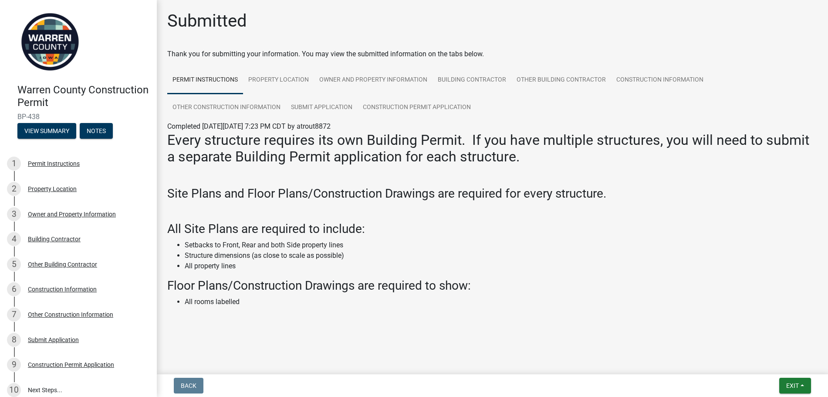
click at [52, 140] on div "Warren County Construction Permit BP-438 View Summary Notes" at bounding box center [78, 109] width 143 height 64
click at [52, 134] on button "View Summary" at bounding box center [46, 131] width 59 height 16
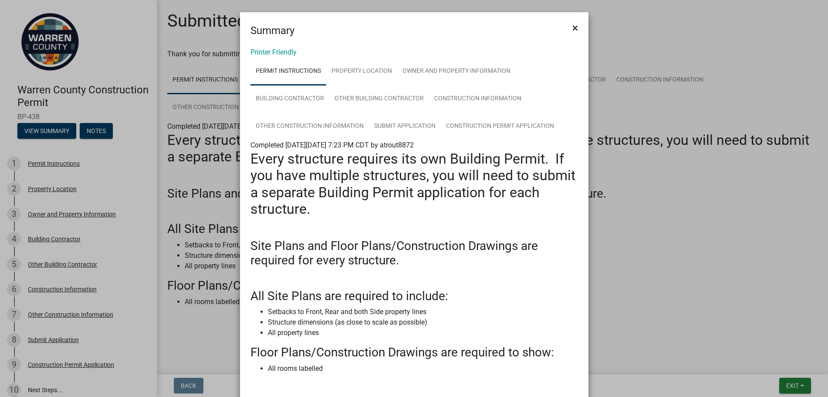
click at [573, 27] on span "×" at bounding box center [576, 28] width 6 height 12
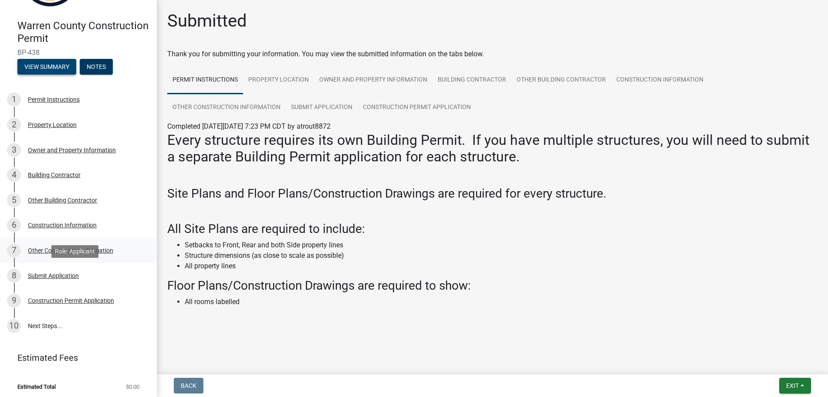
scroll to position [67, 0]
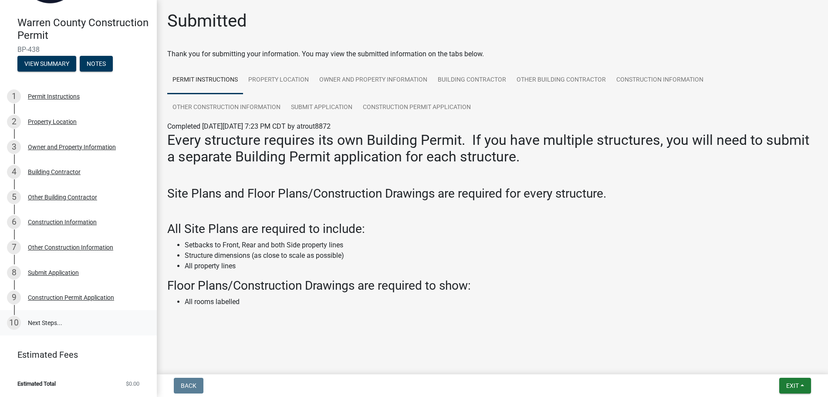
click at [49, 321] on link "10 Next Steps..." at bounding box center [78, 322] width 157 height 25
click at [582, 80] on link "Other Building Contractor" at bounding box center [562, 80] width 100 height 28
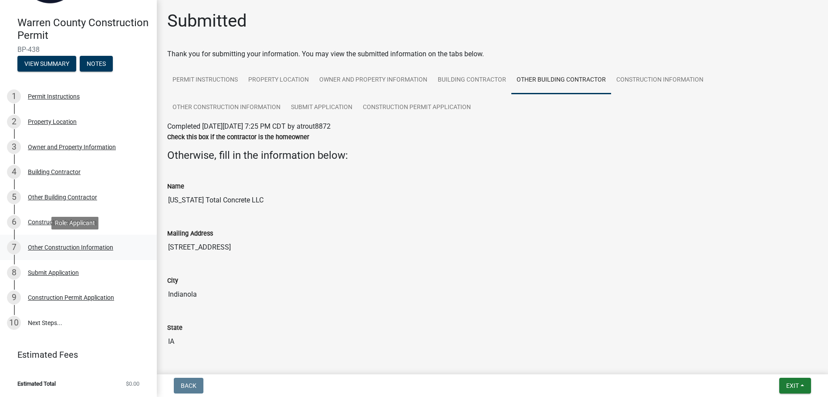
click at [71, 251] on div "7 Other Construction Information" at bounding box center [75, 247] width 136 height 14
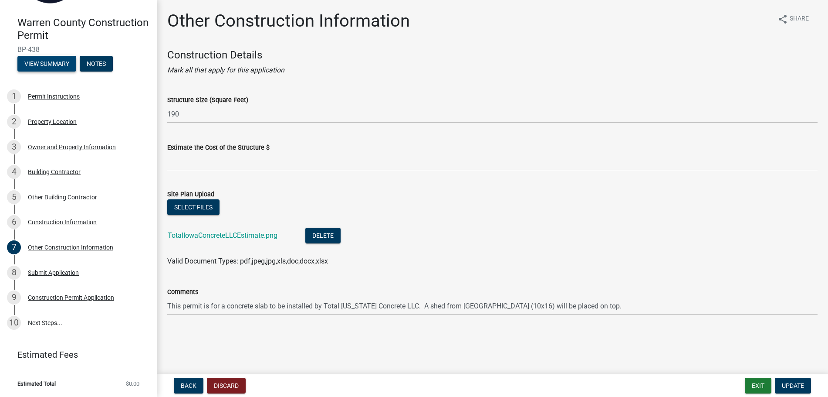
click at [56, 58] on button "View Summary" at bounding box center [46, 64] width 59 height 16
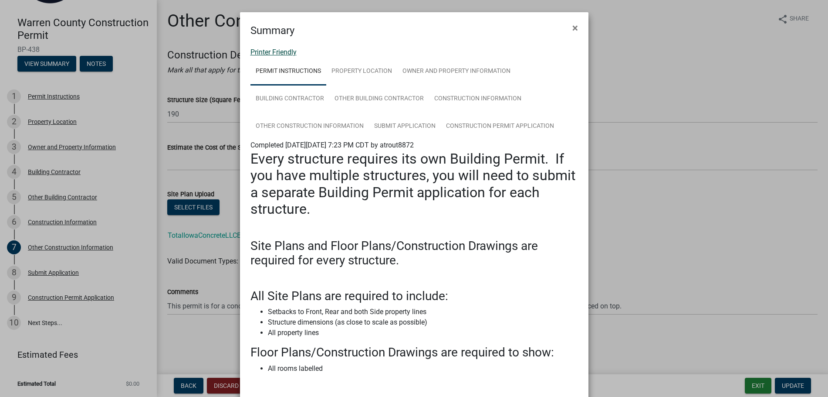
click at [283, 49] on link "Printer Friendly" at bounding box center [274, 52] width 46 height 8
click at [573, 24] on span "×" at bounding box center [576, 28] width 6 height 12
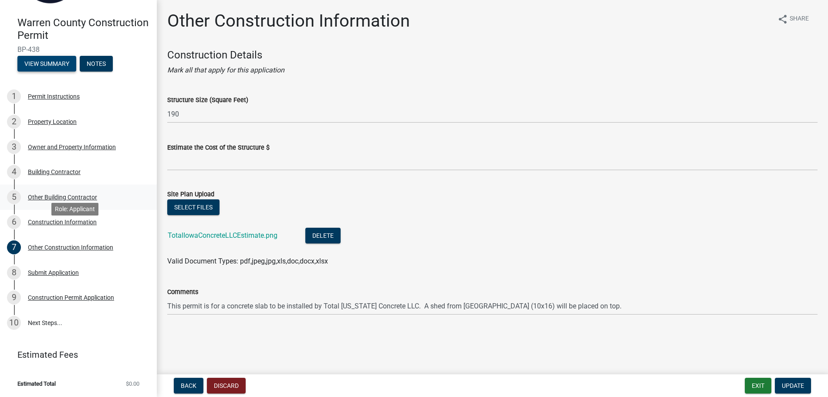
scroll to position [0, 0]
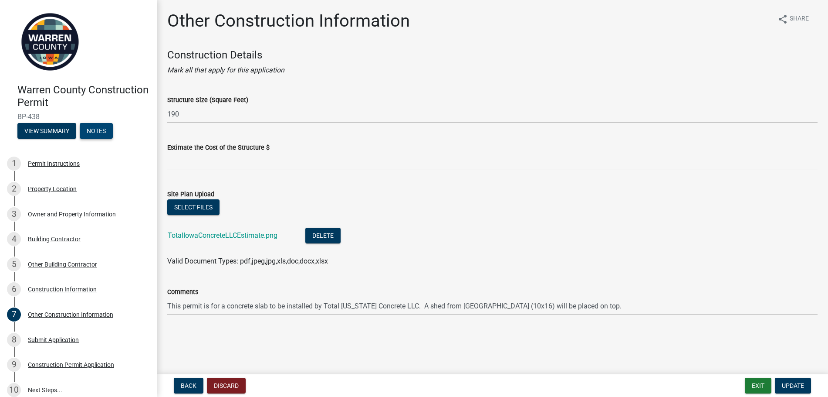
click at [92, 135] on button "Notes" at bounding box center [96, 131] width 33 height 16
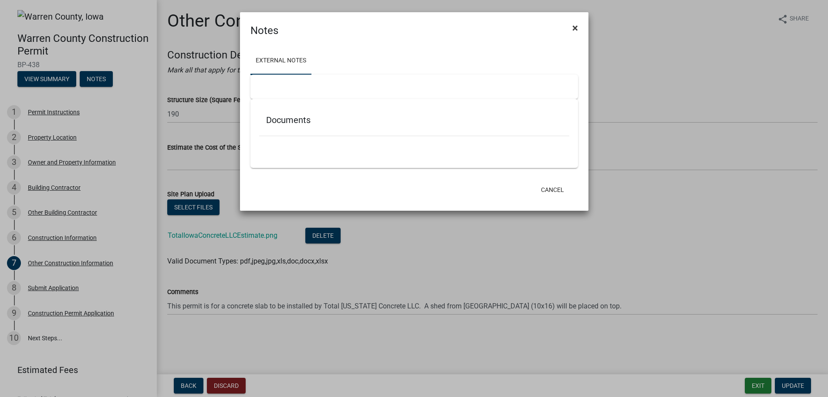
click at [577, 25] on span "×" at bounding box center [576, 28] width 6 height 12
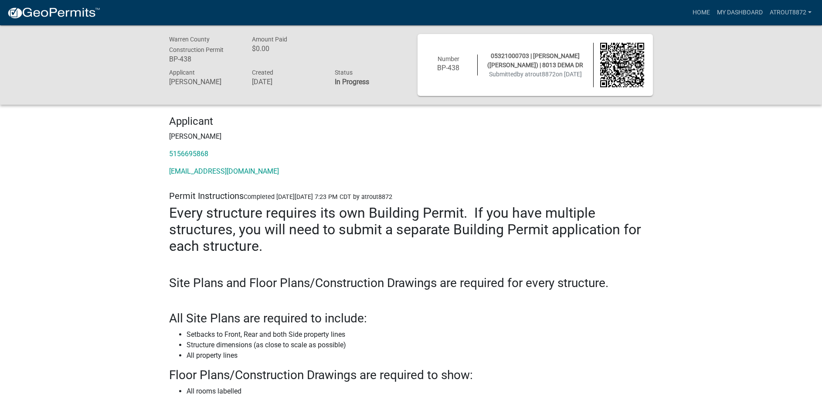
drag, startPoint x: 584, startPoint y: 152, endPoint x: 419, endPoint y: 156, distance: 164.4
click at [419, 156] on p "5156695868" at bounding box center [411, 154] width 484 height 10
